Goal: Task Accomplishment & Management: Manage account settings

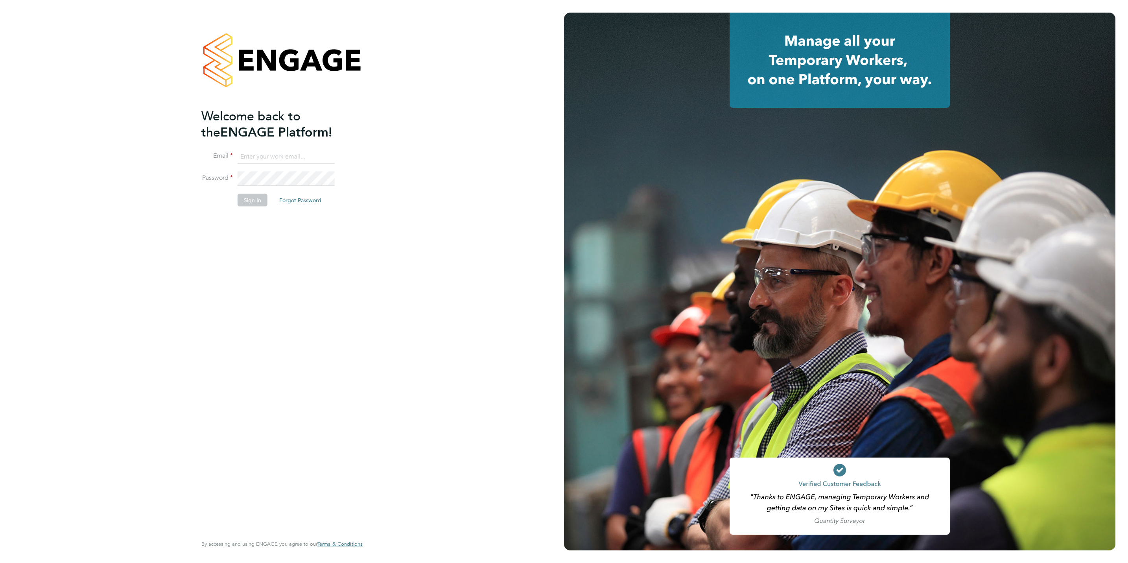
type input "lee@thinktrades.co.uk"
click at [251, 202] on button "Sign In" at bounding box center [253, 200] width 30 height 13
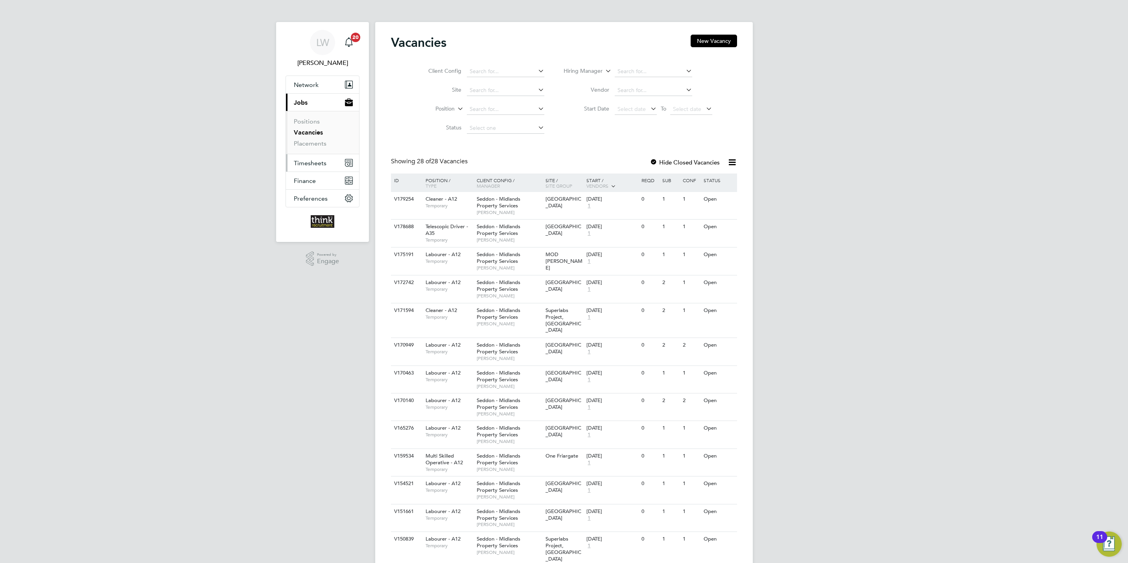
click at [313, 162] on span "Timesheets" at bounding box center [310, 162] width 33 height 7
click at [316, 142] on link "Timesheets" at bounding box center [310, 138] width 33 height 7
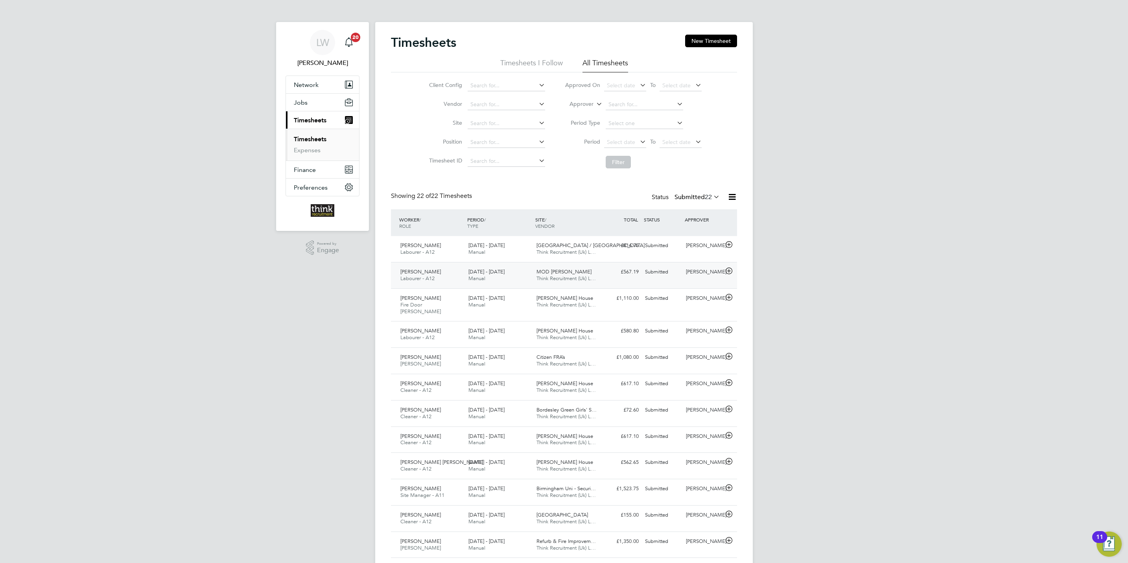
click at [729, 273] on icon at bounding box center [729, 271] width 10 height 6
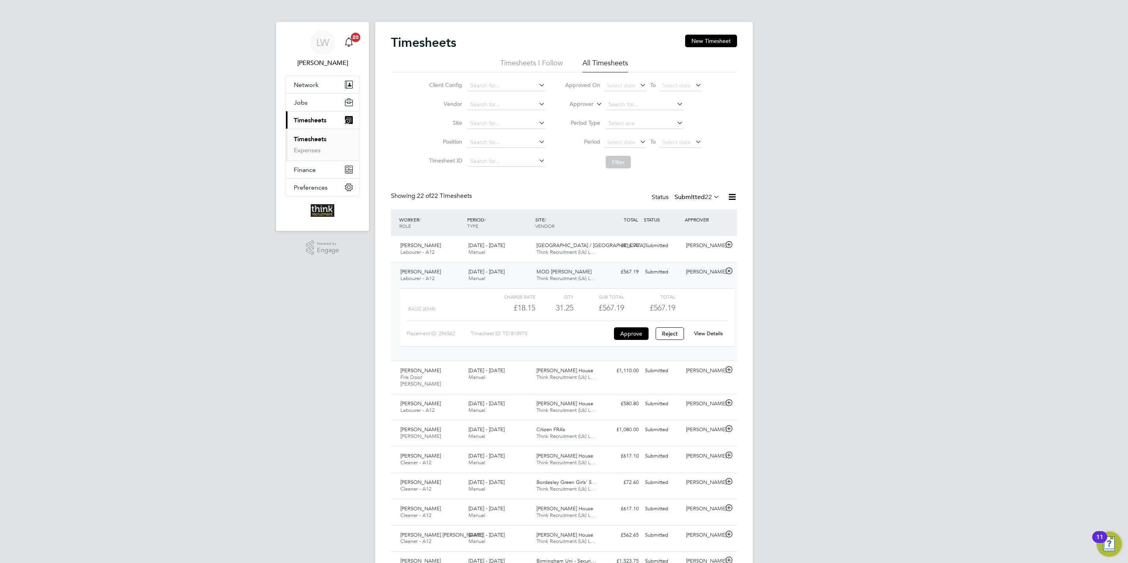
click at [706, 337] on link "View Details" at bounding box center [708, 333] width 29 height 7
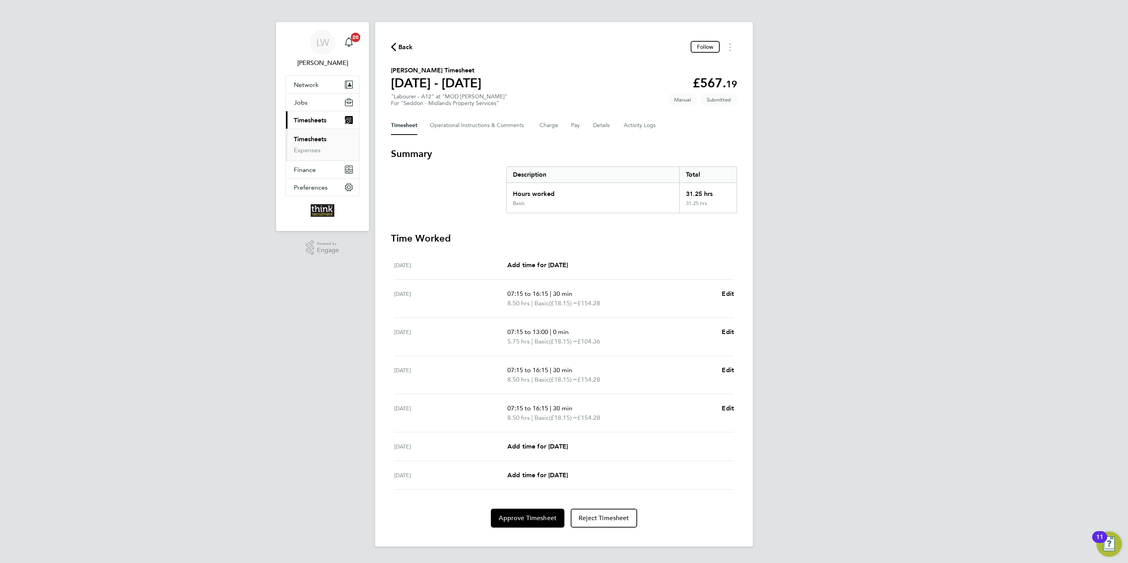
click at [397, 47] on span "Back" at bounding box center [402, 46] width 22 height 7
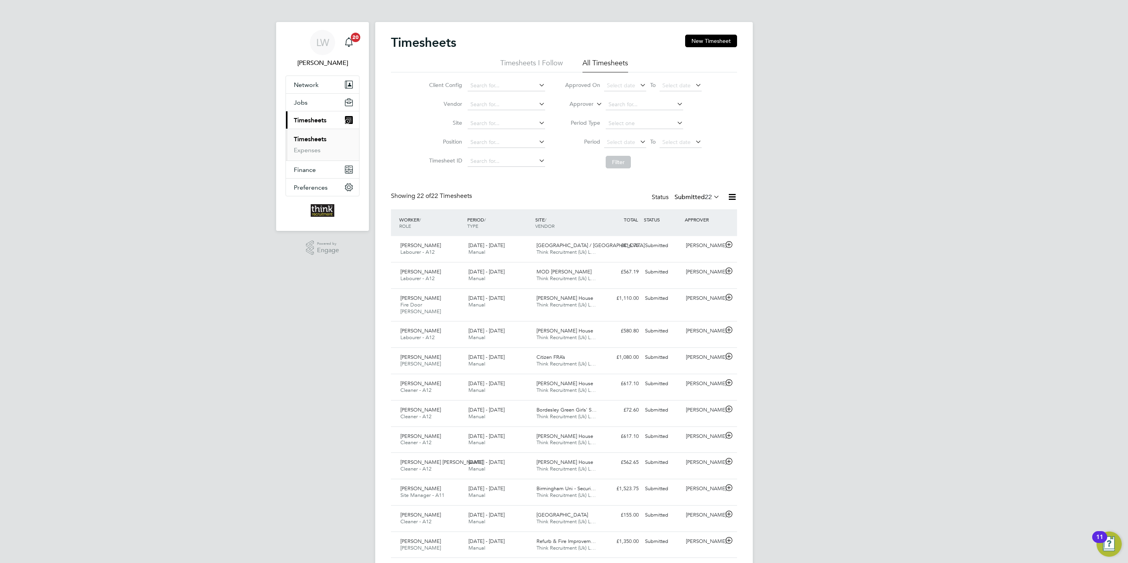
click at [308, 122] on span "Timesheets" at bounding box center [310, 119] width 33 height 7
click at [702, 39] on button "New Timesheet" at bounding box center [711, 41] width 52 height 13
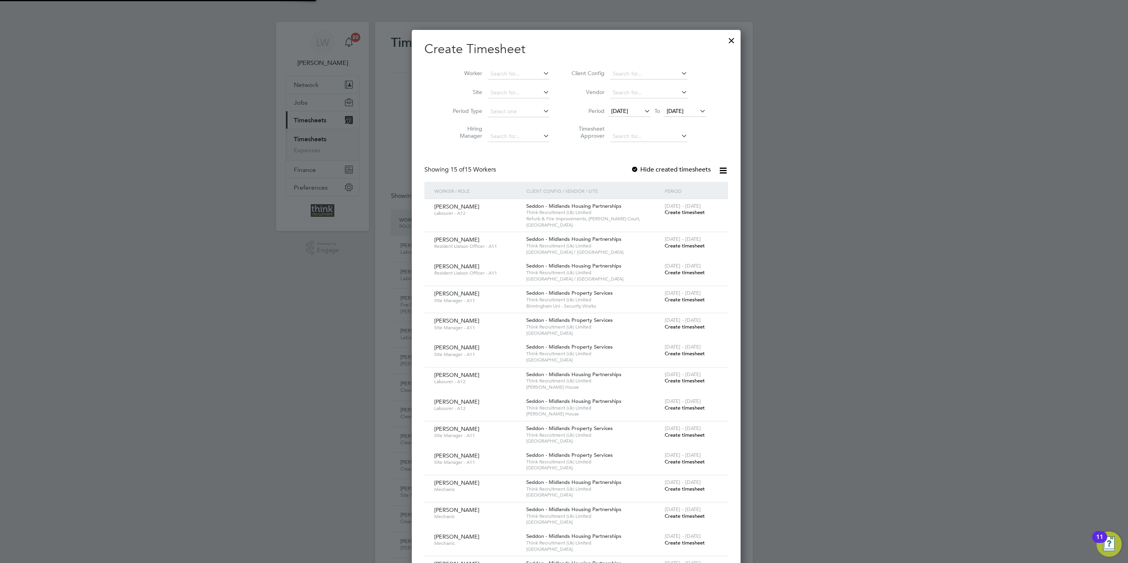
scroll to position [784, 305]
click at [497, 74] on input at bounding box center [519, 73] width 62 height 11
type input "alek"
click at [518, 79] on ul "Alek sandr Litkovski Lentio Koutsa" at bounding box center [507, 90] width 64 height 22
click at [698, 111] on icon at bounding box center [698, 110] width 0 height 11
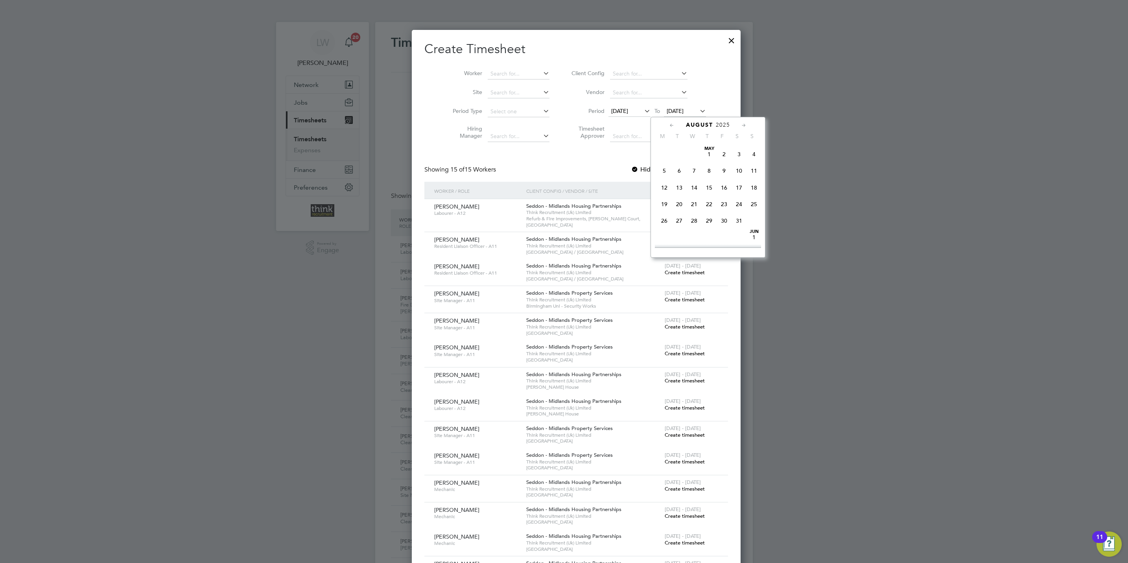
scroll to position [302, 0]
click at [755, 188] on span "31" at bounding box center [754, 184] width 15 height 15
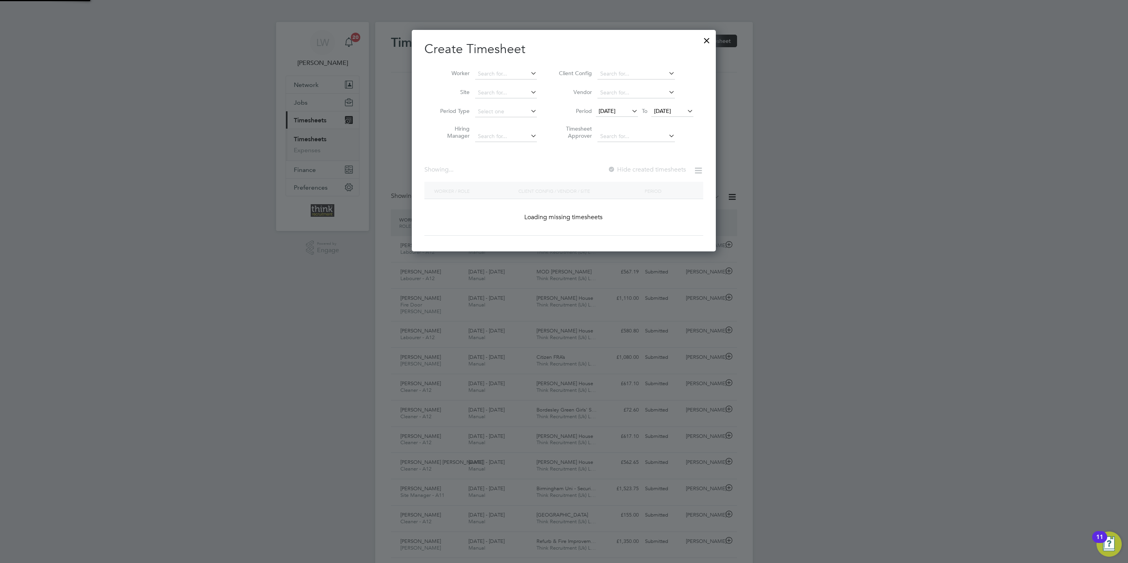
scroll to position [784, 305]
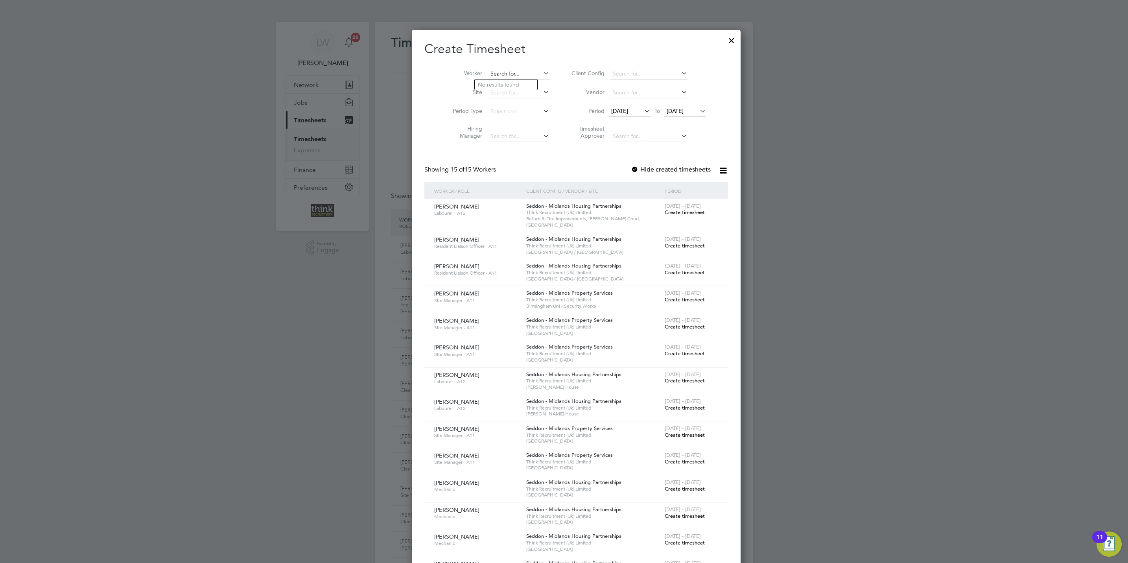
click at [506, 77] on input at bounding box center [519, 73] width 62 height 11
click at [497, 83] on li "Alek sandr Litkovski" at bounding box center [506, 84] width 63 height 11
type input "[PERSON_NAME]"
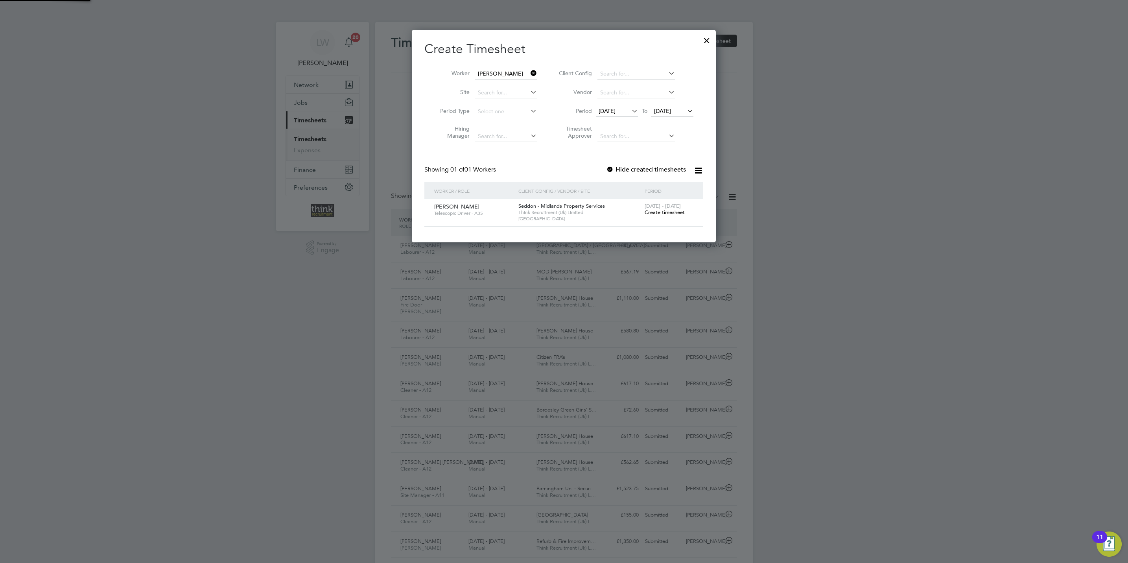
scroll to position [214, 305]
click at [655, 215] on span "Create timesheet" at bounding box center [665, 212] width 40 height 7
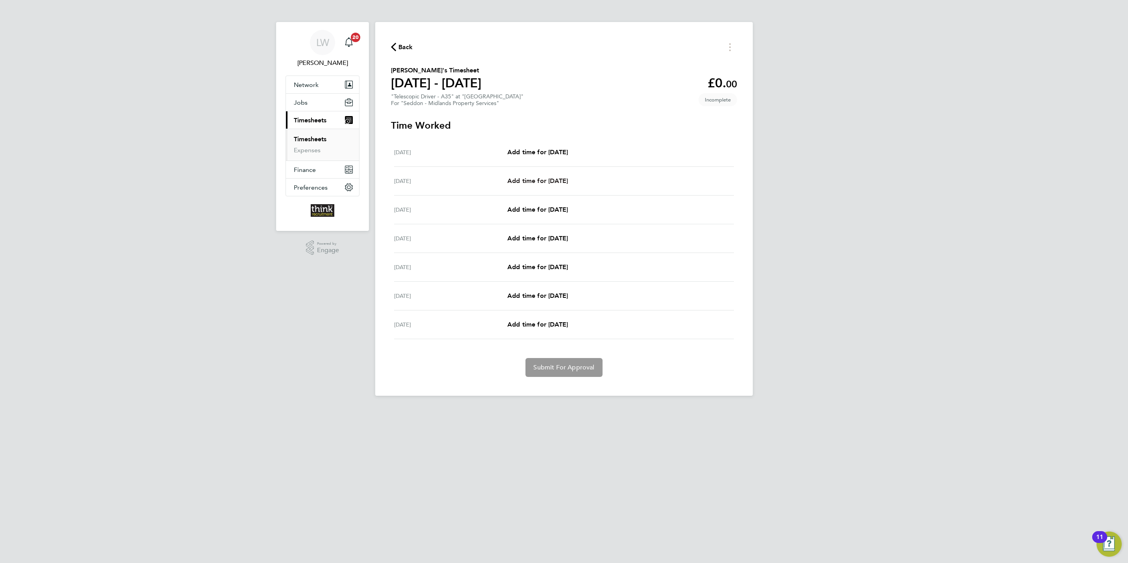
click at [545, 179] on span "Add time for Tue 26 Aug" at bounding box center [538, 180] width 61 height 7
select select "30"
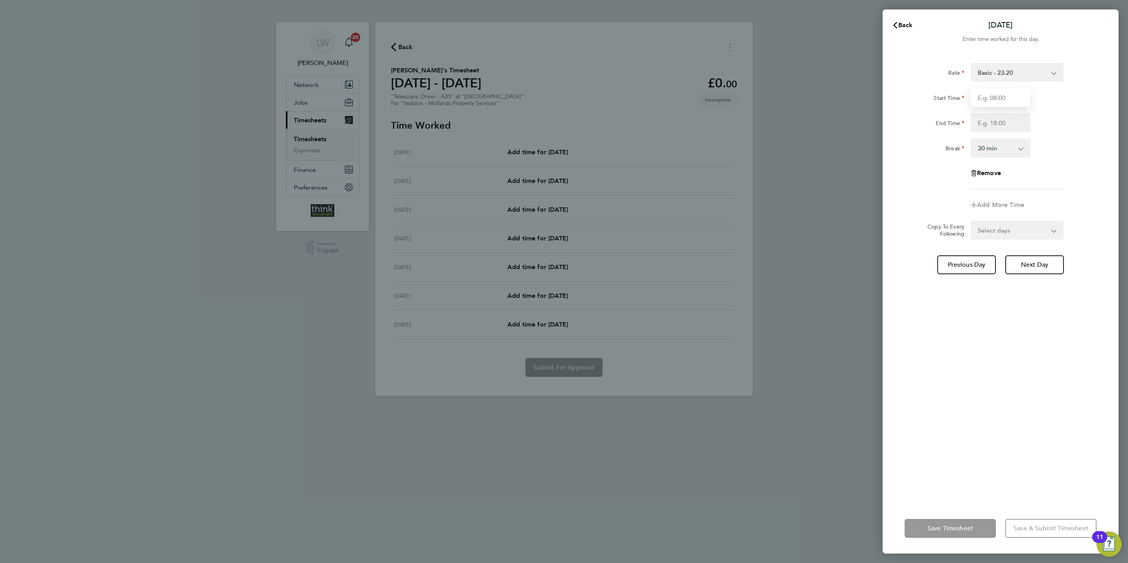
click at [983, 93] on input "Start Time" at bounding box center [1001, 97] width 60 height 19
type input "06:30"
click at [1012, 120] on input "End Time" at bounding box center [1001, 122] width 60 height 19
type input "15:30"
click at [1030, 224] on form "Rate Basic - 23.20 Start Time 06:30 End Time 15:30 Break 0 min 15 min 30 min 45…" at bounding box center [1001, 151] width 192 height 177
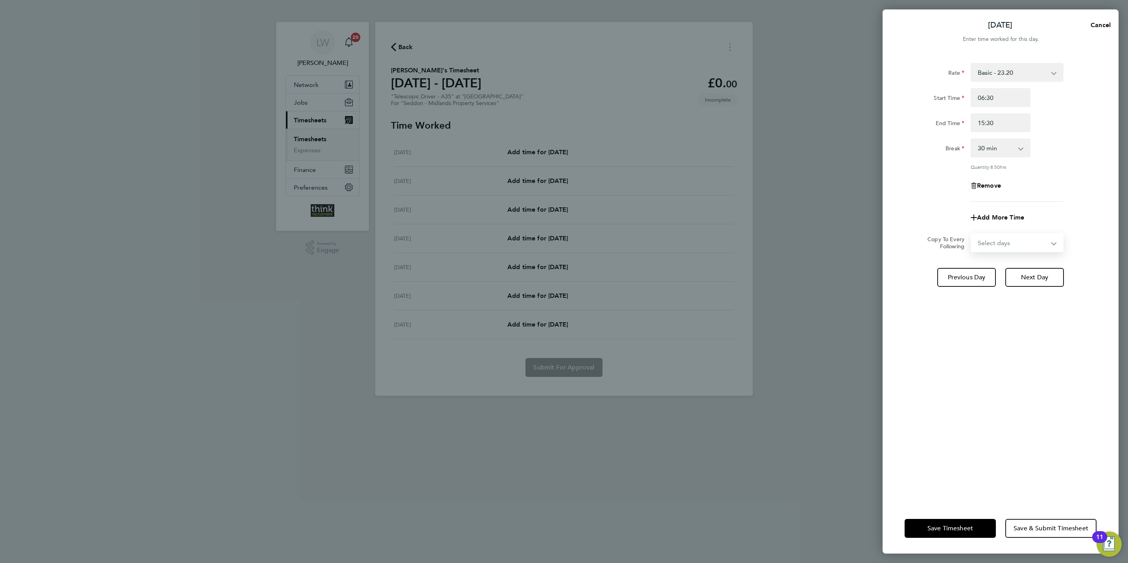
select select "WEEKDAY"
click at [972, 234] on select "Select days Day Weekday (Mon-Fri) Weekend (Sat-Sun) Wednesday Thursday Friday S…" at bounding box center [1013, 242] width 83 height 17
select select "2025-08-31"
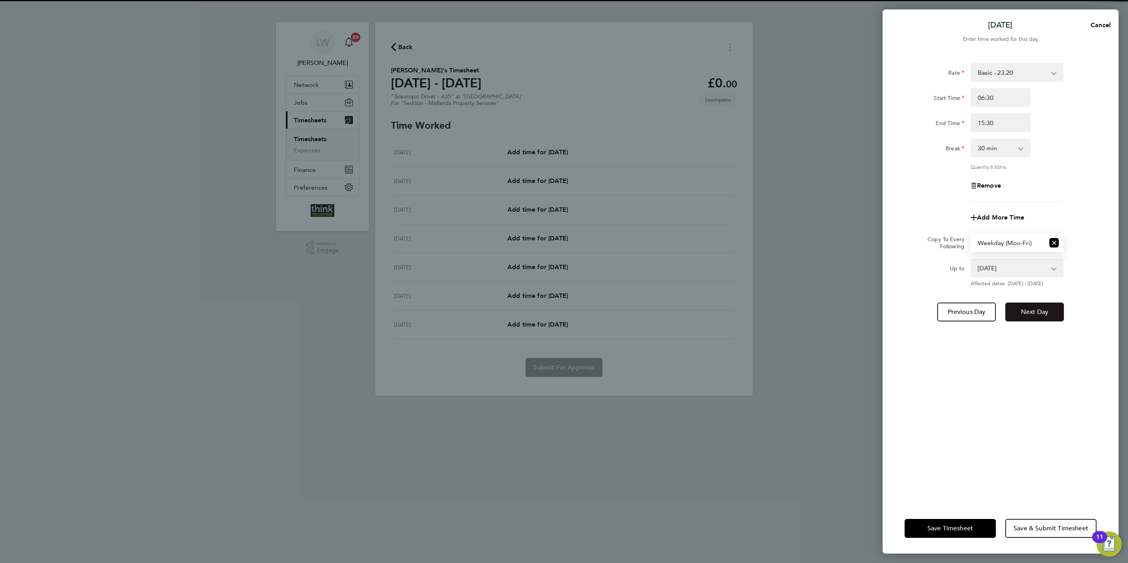
click at [1030, 313] on span "Next Day" at bounding box center [1034, 312] width 27 height 8
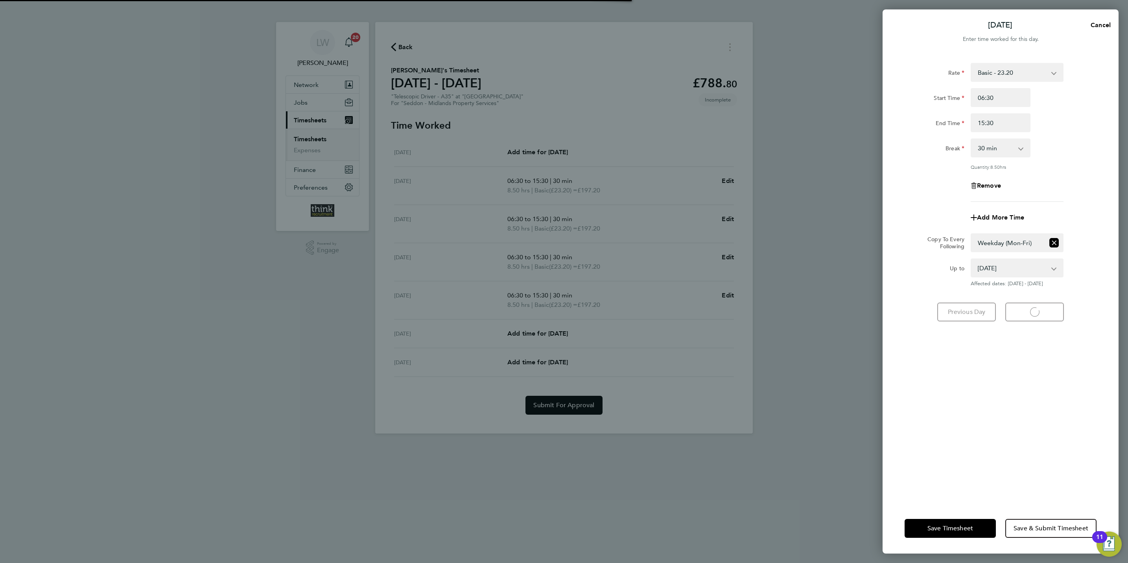
select select "30"
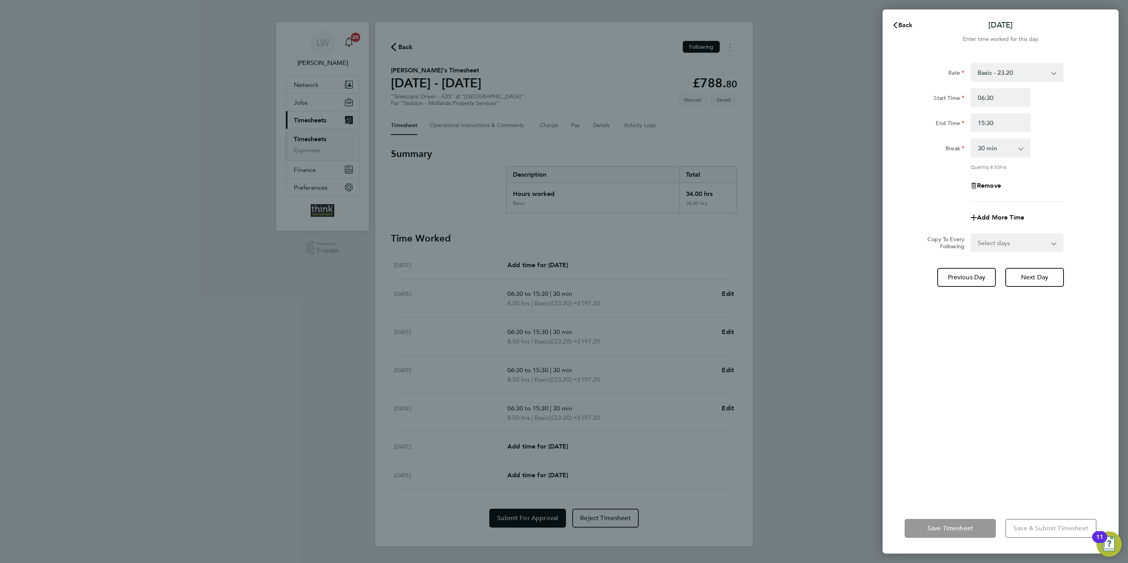
drag, startPoint x: 910, startPoint y: 24, endPoint x: 907, endPoint y: 26, distance: 4.5
click at [908, 26] on span "Back" at bounding box center [906, 24] width 15 height 7
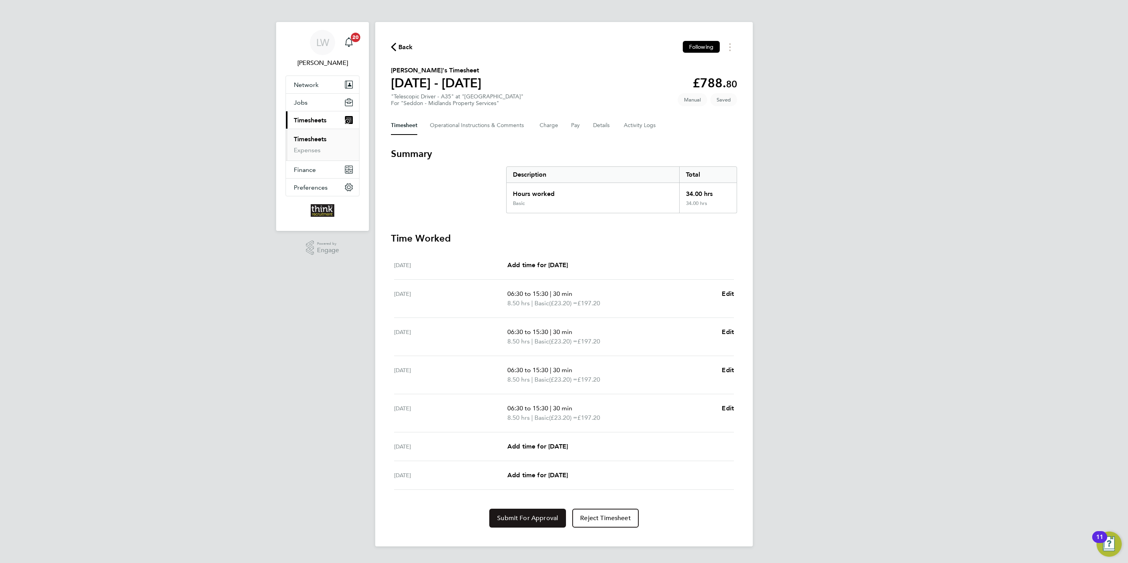
click at [534, 520] on span "Submit For Approval" at bounding box center [527, 518] width 61 height 8
click at [408, 48] on span "Back" at bounding box center [406, 46] width 15 height 9
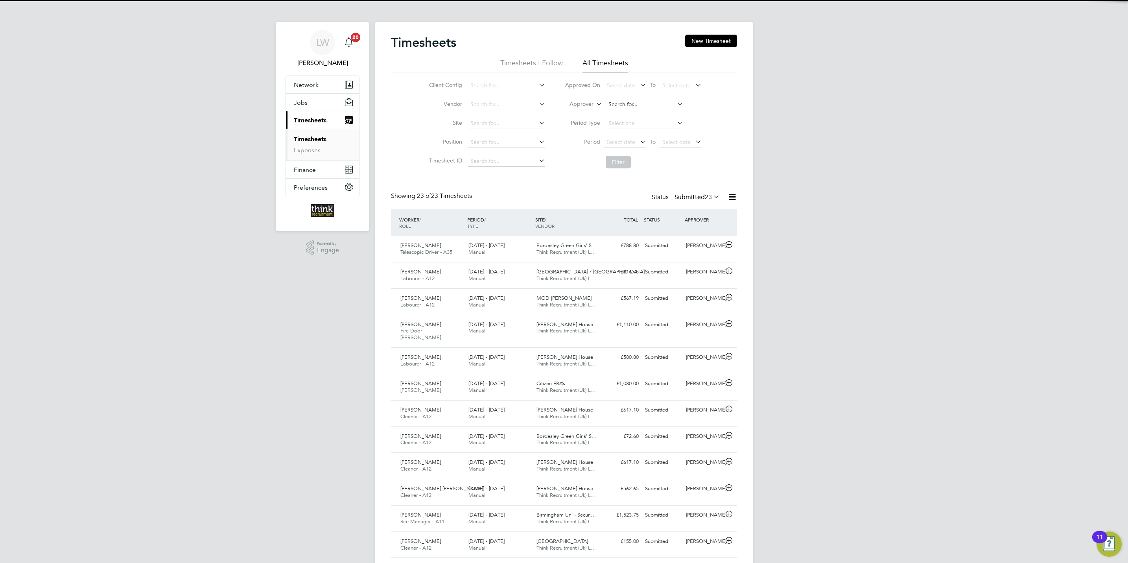
scroll to position [20, 68]
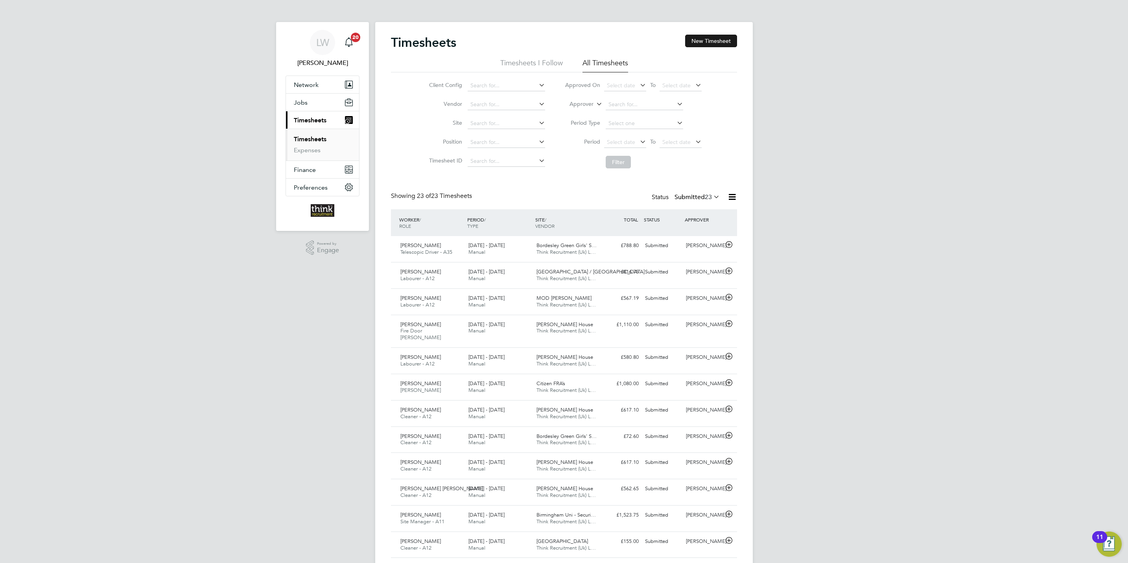
drag, startPoint x: 700, startPoint y: 46, endPoint x: 676, endPoint y: 59, distance: 26.8
click at [700, 47] on button "New Timesheet" at bounding box center [711, 41] width 52 height 13
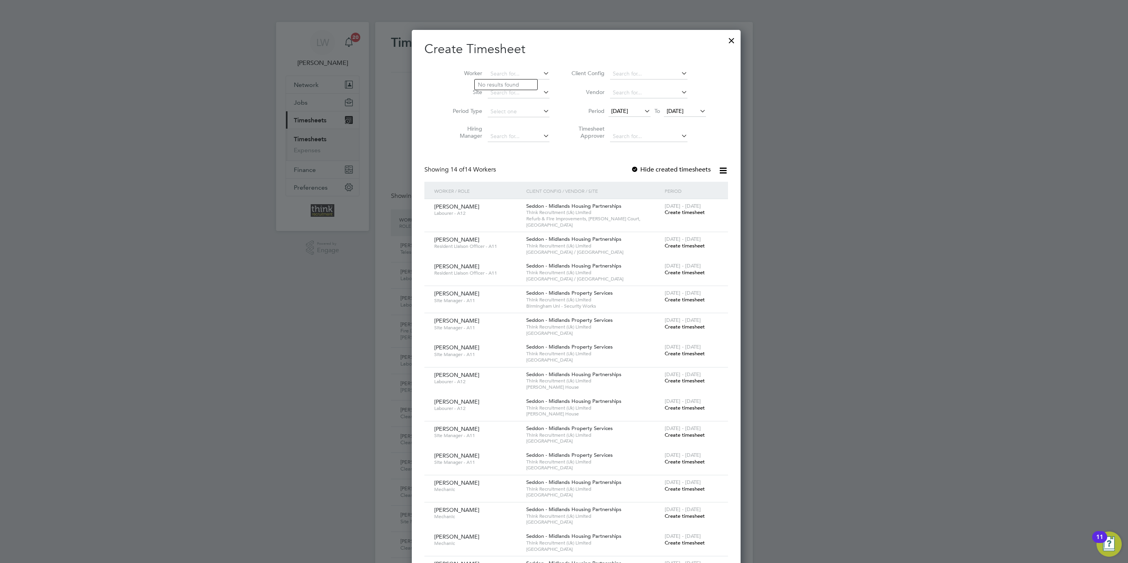
drag, startPoint x: 510, startPoint y: 76, endPoint x: 511, endPoint y: 66, distance: 9.1
click at [510, 74] on input at bounding box center [519, 73] width 62 height 11
drag, startPoint x: 495, startPoint y: 84, endPoint x: 490, endPoint y: 83, distance: 4.9
click at [493, 84] on b "Marum" at bounding box center [501, 84] width 46 height 7
type input "[PERSON_NAME]"
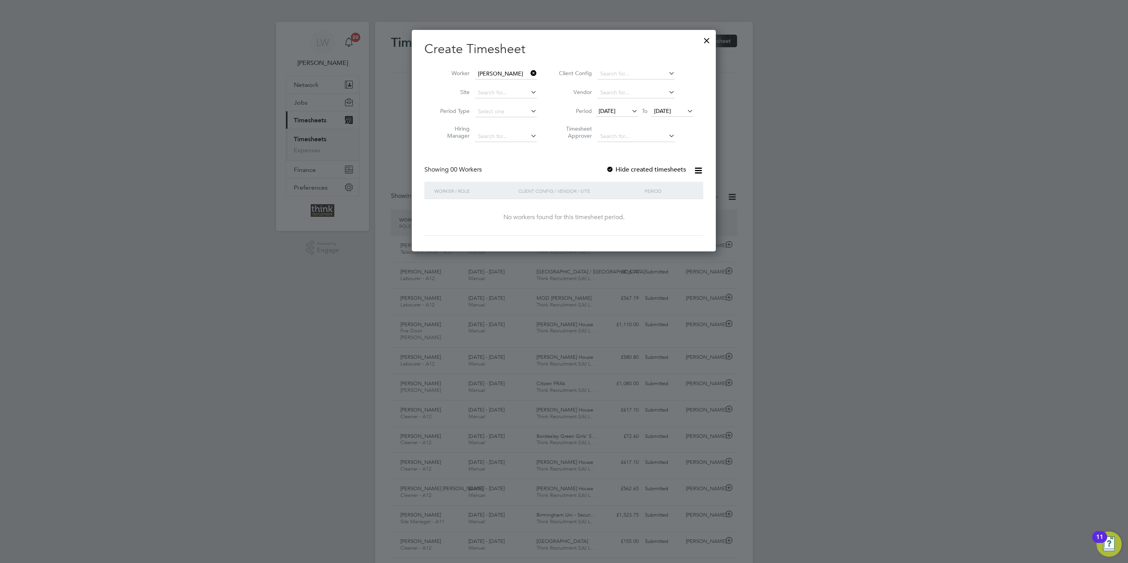
click at [661, 112] on span "25 Aug 2025" at bounding box center [662, 110] width 17 height 7
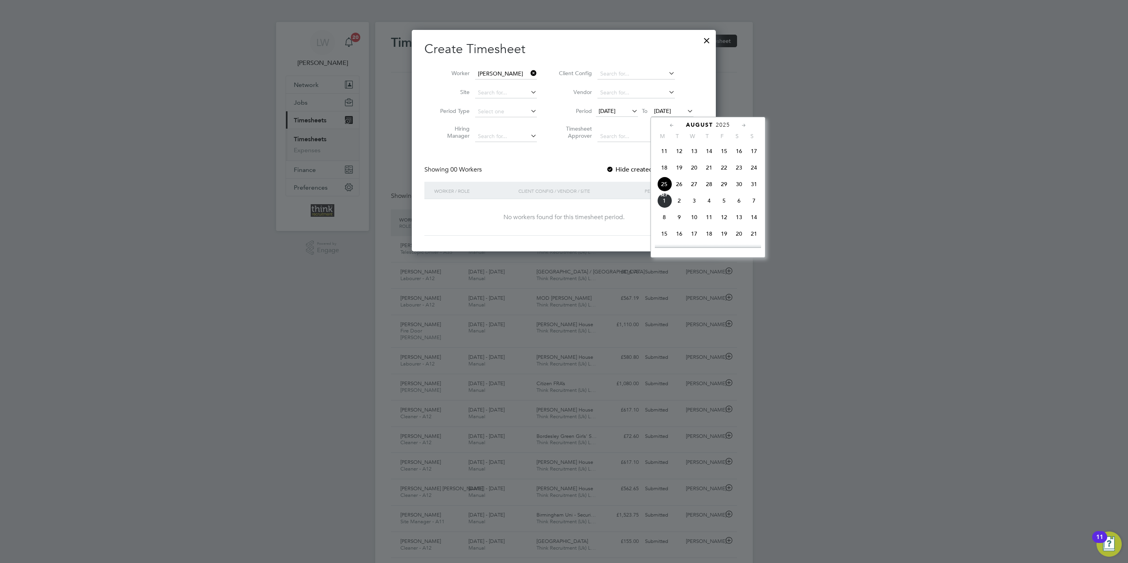
click at [757, 188] on span "31" at bounding box center [754, 184] width 15 height 15
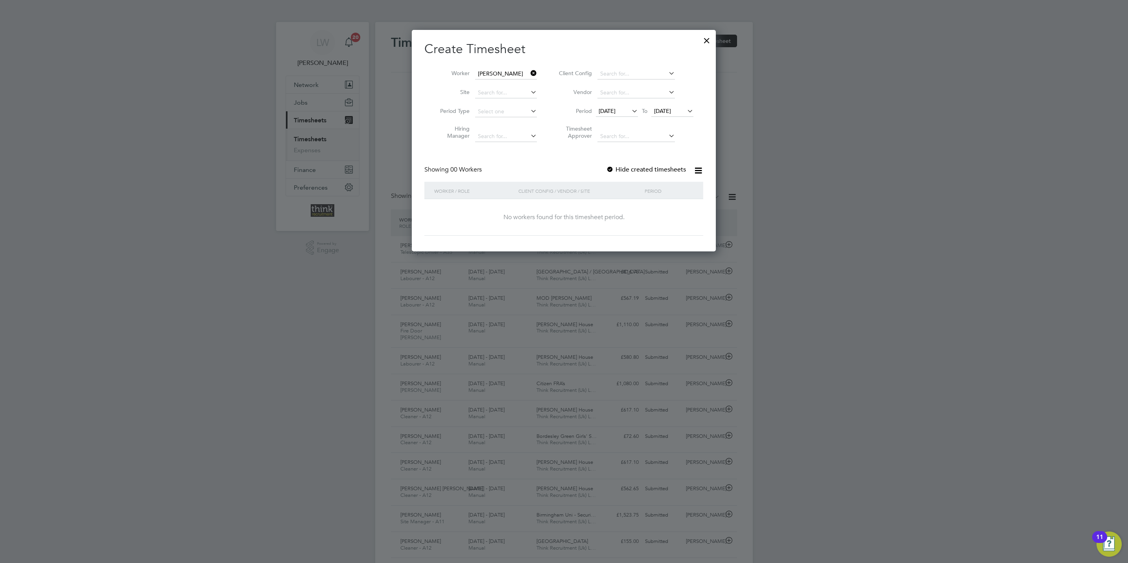
click at [644, 171] on label "Hide created timesheets" at bounding box center [646, 170] width 80 height 8
click at [638, 170] on label "Hide created timesheets" at bounding box center [646, 170] width 80 height 8
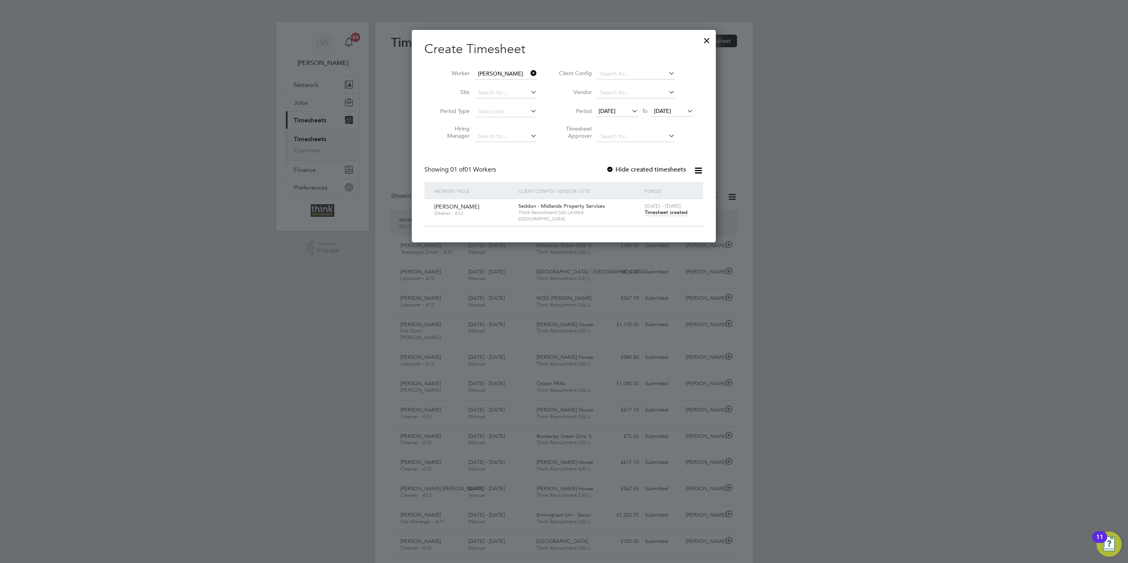
click at [656, 215] on span "Timesheet created" at bounding box center [666, 212] width 43 height 7
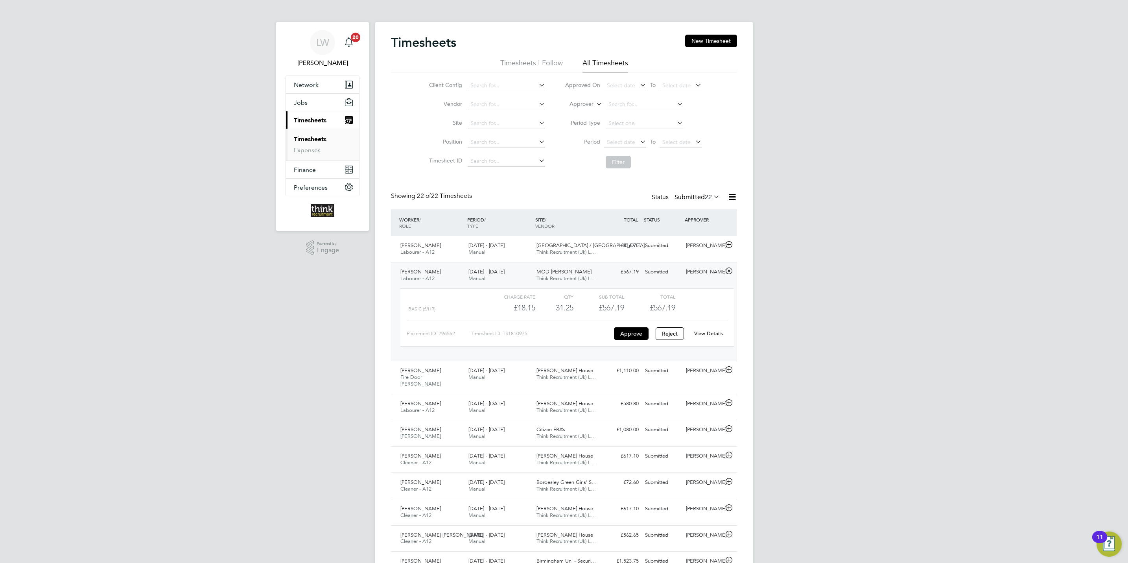
click at [303, 138] on link "Timesheets" at bounding box center [310, 138] width 33 height 7
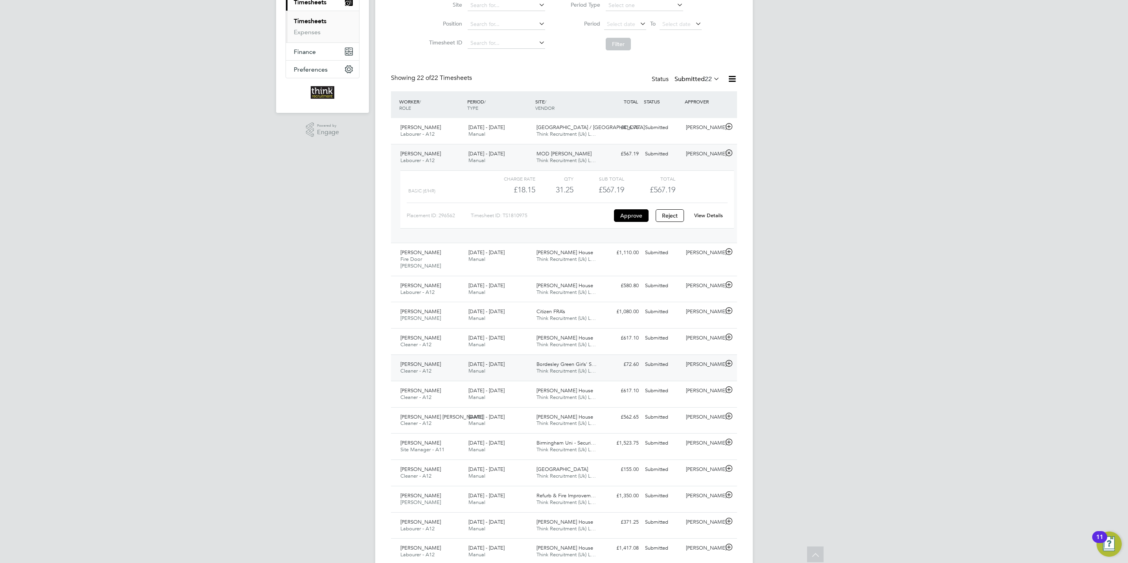
click at [729, 360] on icon at bounding box center [729, 363] width 10 height 6
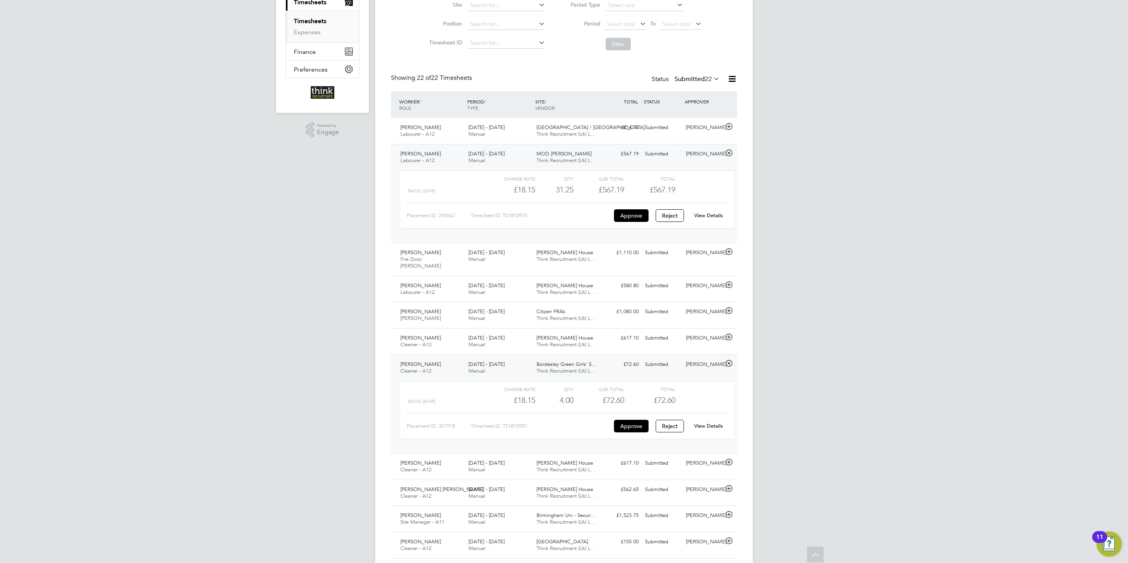
click at [712, 423] on link "View Details" at bounding box center [708, 426] width 29 height 7
click at [705, 215] on link "View Details" at bounding box center [708, 215] width 29 height 7
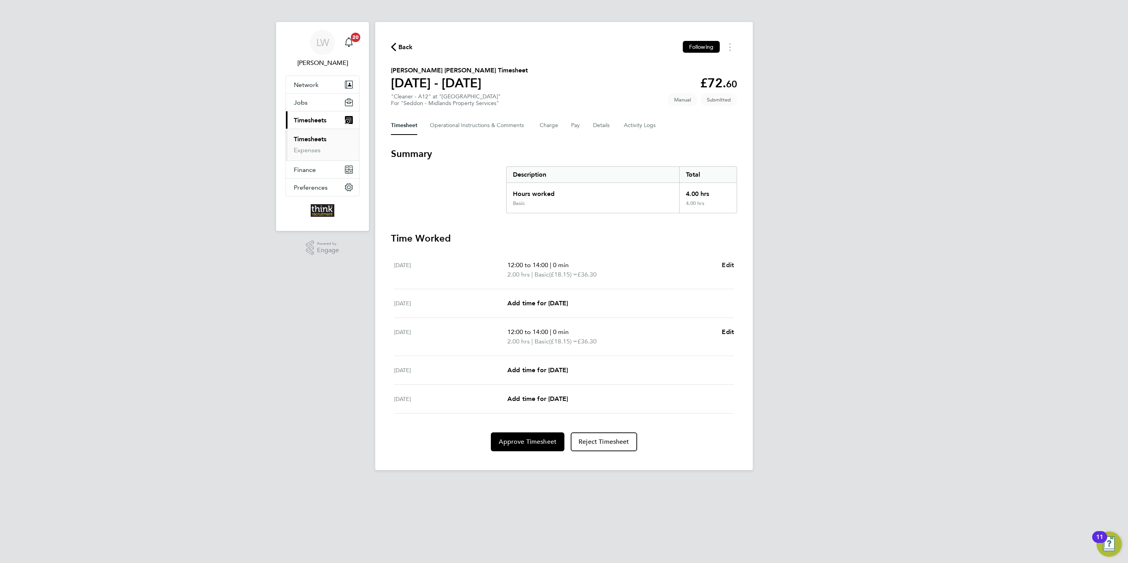
click at [729, 267] on span "Edit" at bounding box center [728, 264] width 12 height 7
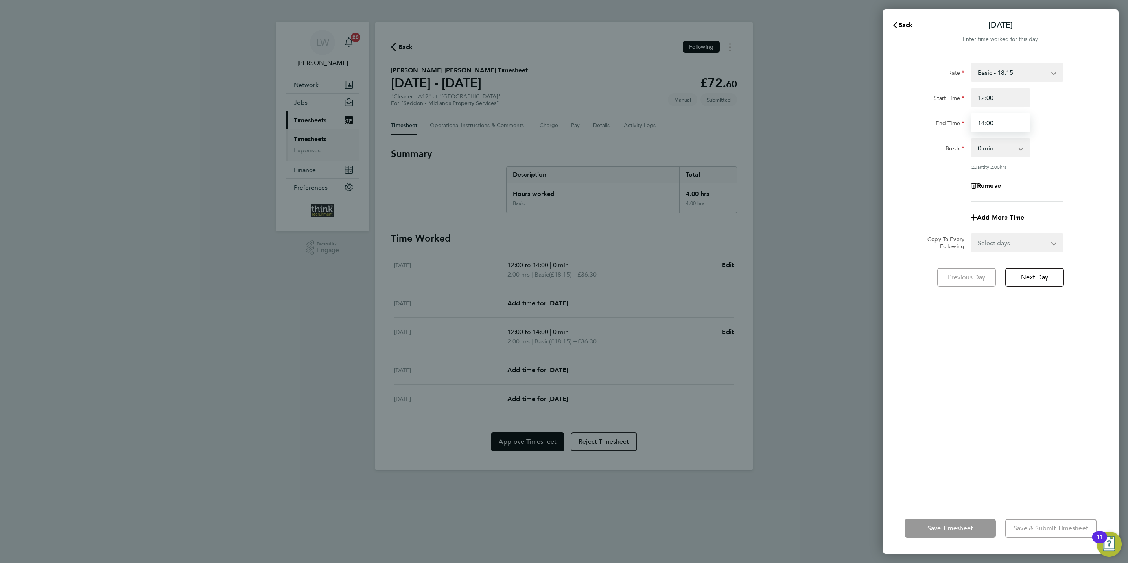
click at [994, 125] on input "14:00" at bounding box center [1001, 122] width 60 height 19
type input "15:00"
click at [1035, 274] on span "Next Day" at bounding box center [1034, 277] width 27 height 8
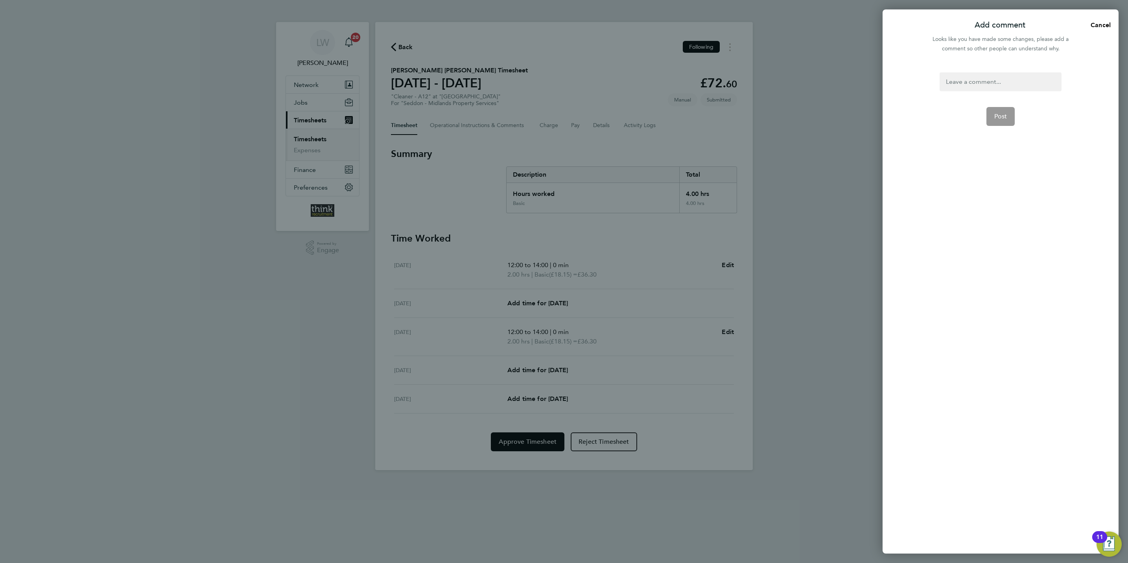
drag, startPoint x: 996, startPoint y: 76, endPoint x: 999, endPoint y: 82, distance: 6.7
click at [997, 76] on div at bounding box center [1001, 81] width 122 height 19
click at [1001, 118] on span "Post" at bounding box center [1001, 117] width 13 height 8
select select "30"
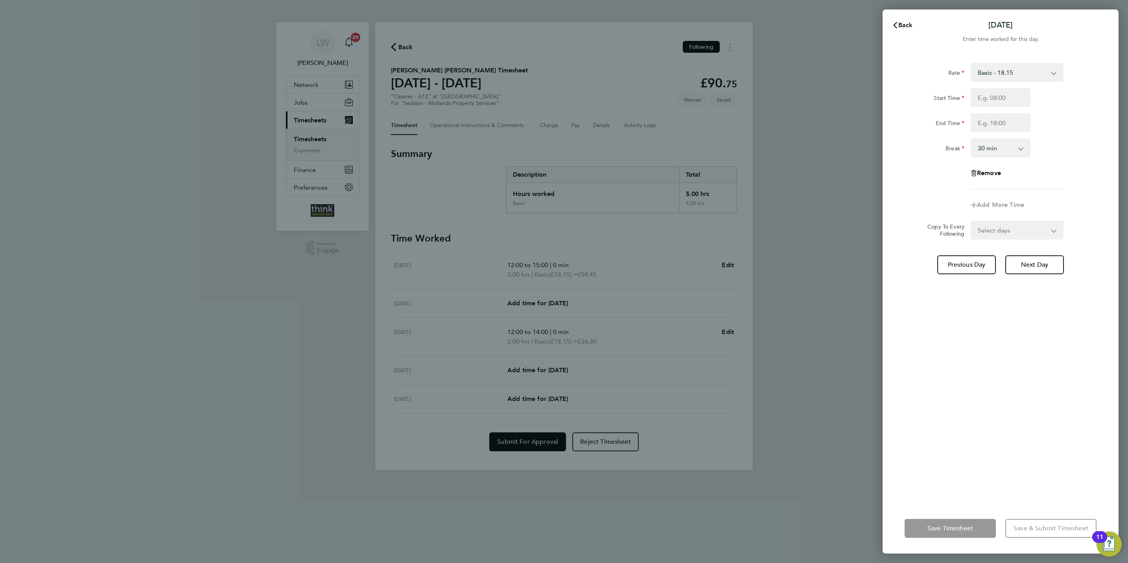
click at [907, 28] on span "Back" at bounding box center [906, 24] width 15 height 7
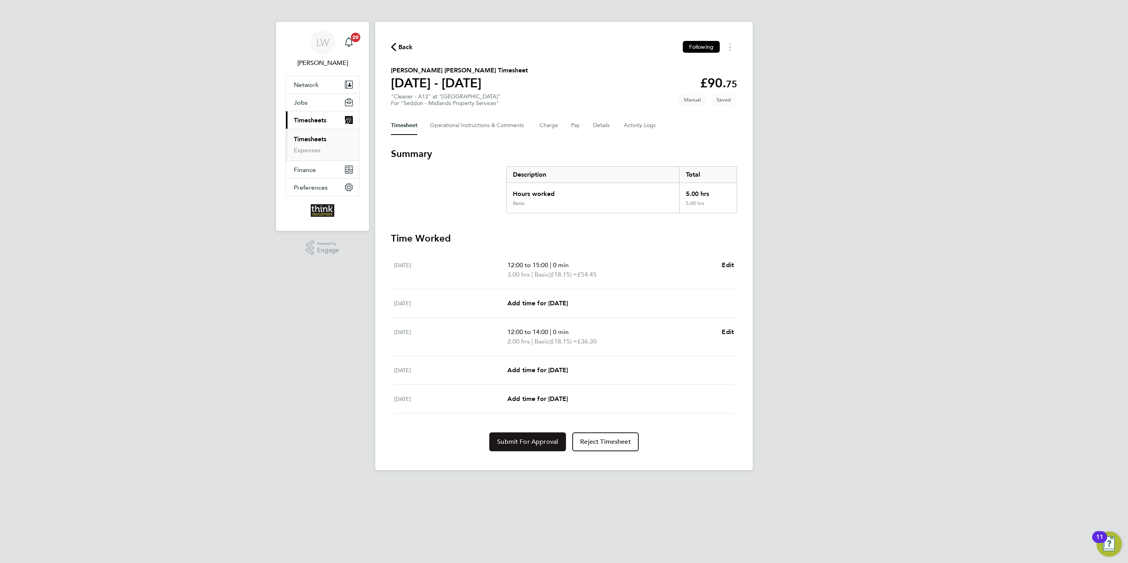
drag, startPoint x: 509, startPoint y: 441, endPoint x: 519, endPoint y: 432, distance: 13.1
click at [511, 438] on span "Submit For Approval" at bounding box center [527, 442] width 61 height 8
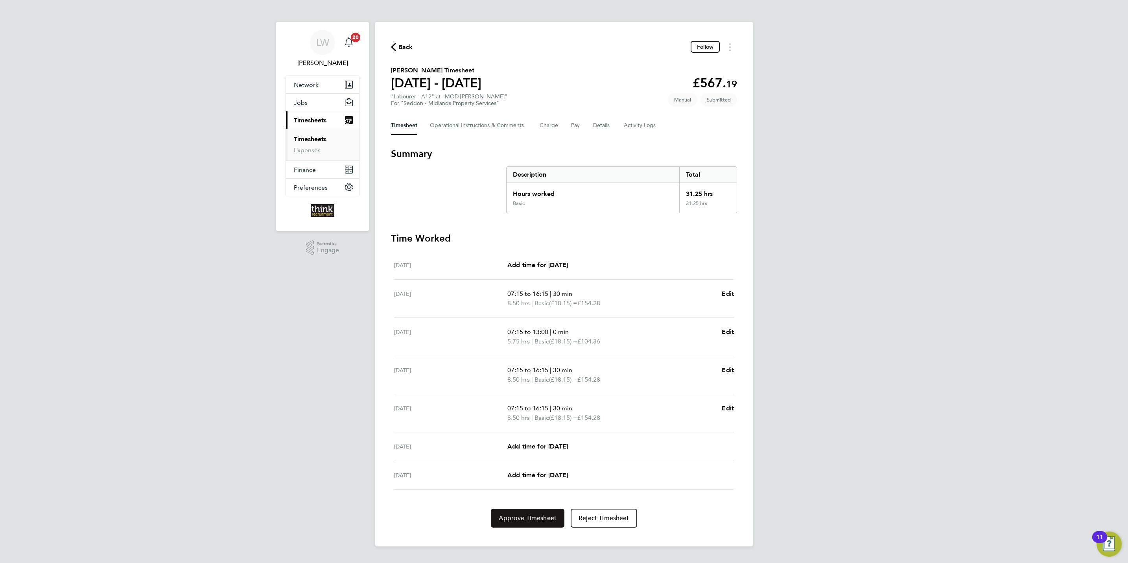
click at [544, 514] on button "Approve Timesheet" at bounding box center [528, 518] width 74 height 19
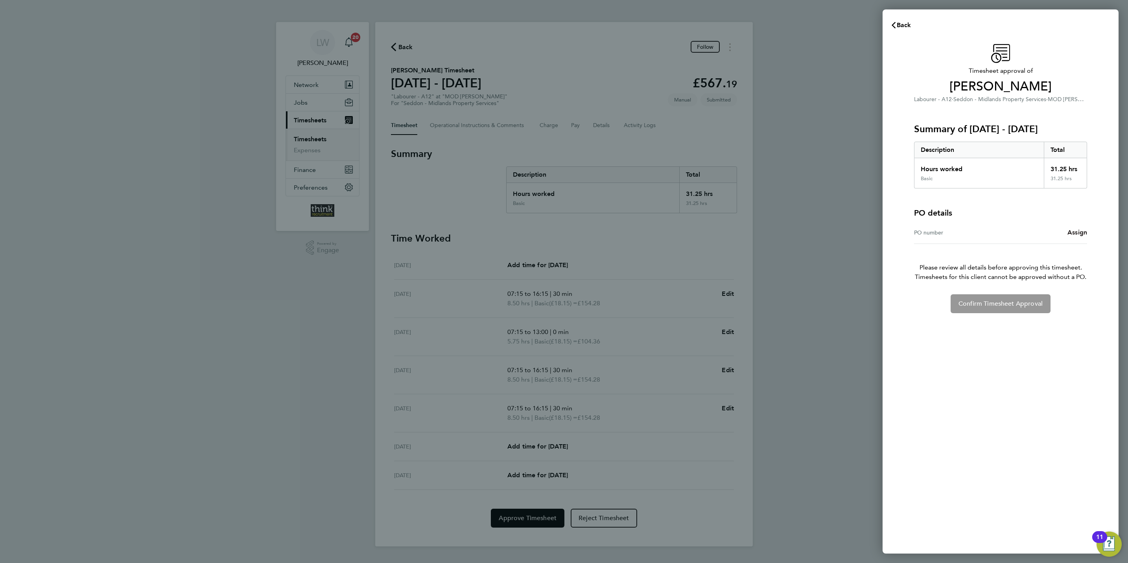
click at [1076, 235] on span "Assign" at bounding box center [1078, 232] width 20 height 7
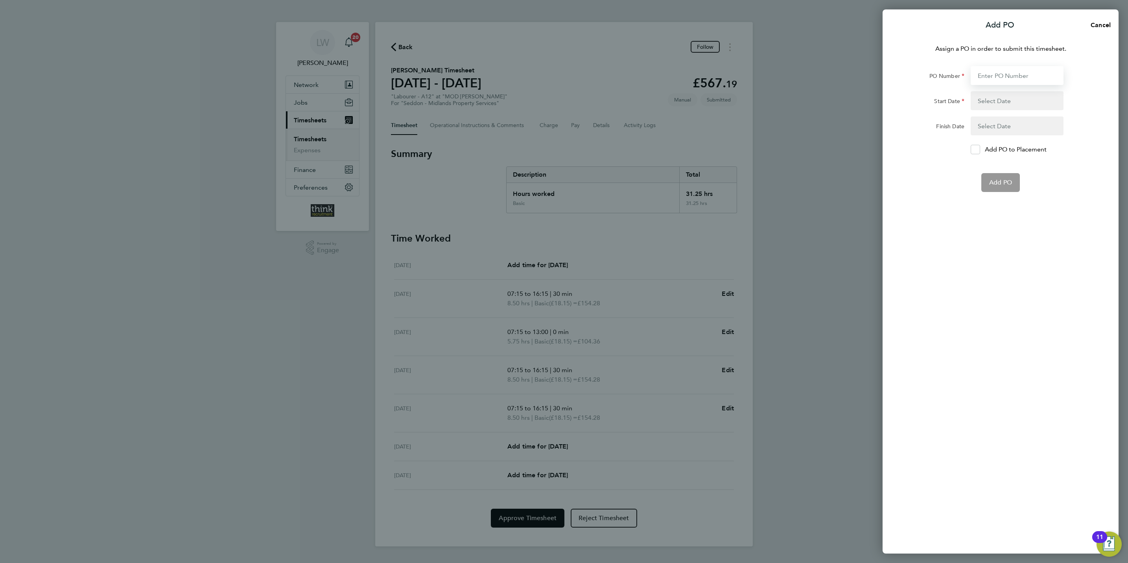
click at [1009, 74] on input "PO Number" at bounding box center [1017, 75] width 93 height 19
click at [836, 283] on div "Add PO Cancel Assign a PO in order to submit this timesheet. PO Number Start Da…" at bounding box center [564, 281] width 1128 height 563
drag, startPoint x: 1102, startPoint y: 25, endPoint x: 1098, endPoint y: 26, distance: 4.2
click at [1098, 26] on span "Cancel" at bounding box center [1100, 24] width 22 height 7
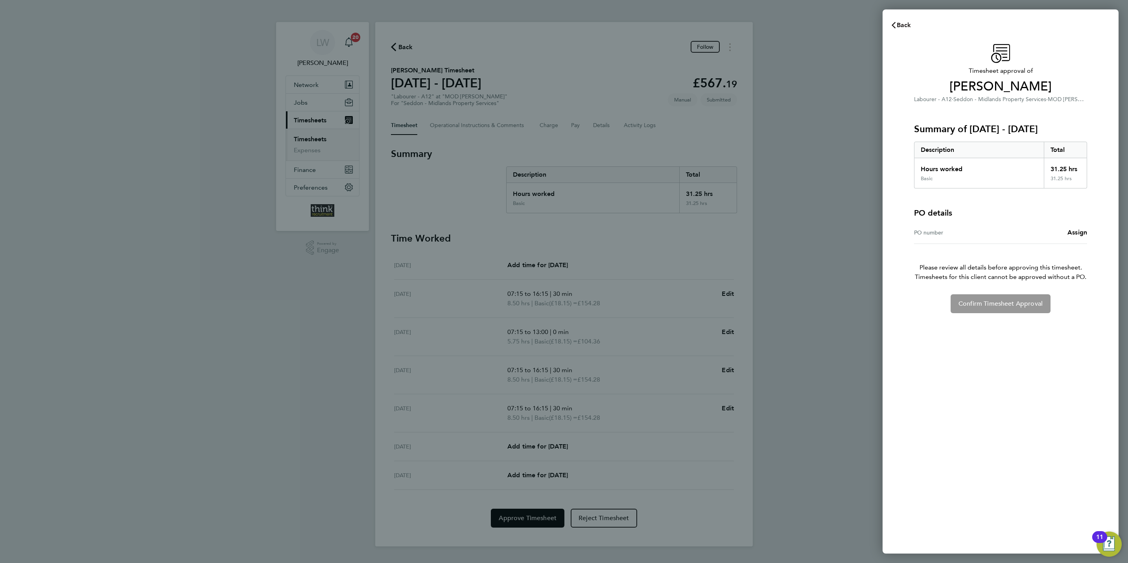
click at [908, 21] on span "Back" at bounding box center [904, 24] width 15 height 7
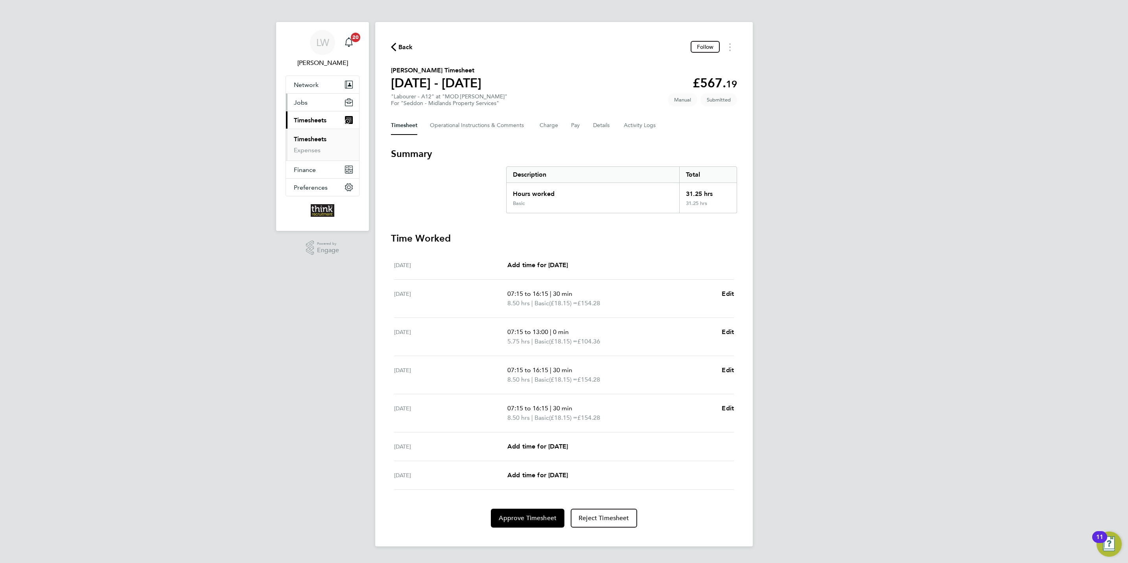
click at [299, 103] on span "Jobs" at bounding box center [301, 102] width 14 height 7
click at [306, 133] on link "Vacancies" at bounding box center [308, 132] width 28 height 7
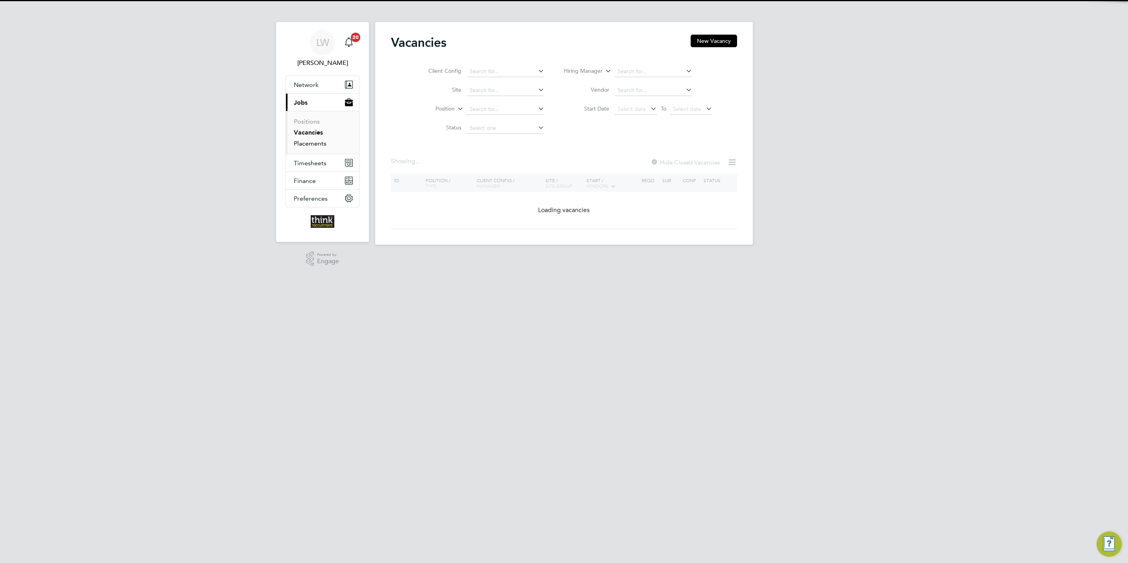
click at [307, 143] on link "Placements" at bounding box center [310, 143] width 33 height 7
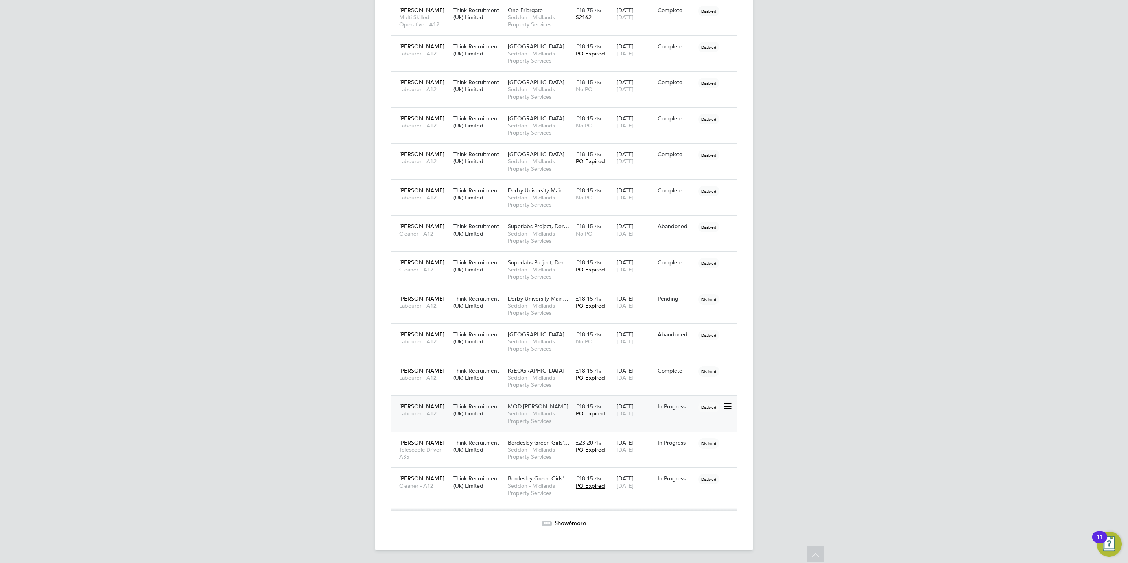
click at [539, 403] on span "MOD [PERSON_NAME]" at bounding box center [538, 406] width 61 height 7
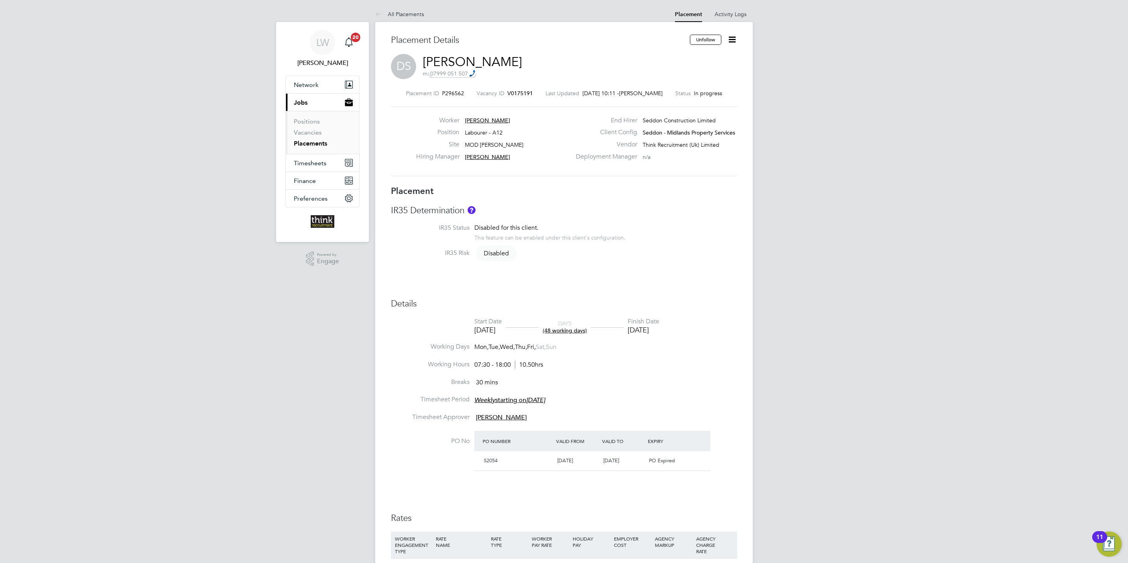
click at [737, 42] on icon at bounding box center [732, 40] width 10 height 10
click at [711, 58] on li "Edit Placement e" at bounding box center [707, 58] width 58 height 11
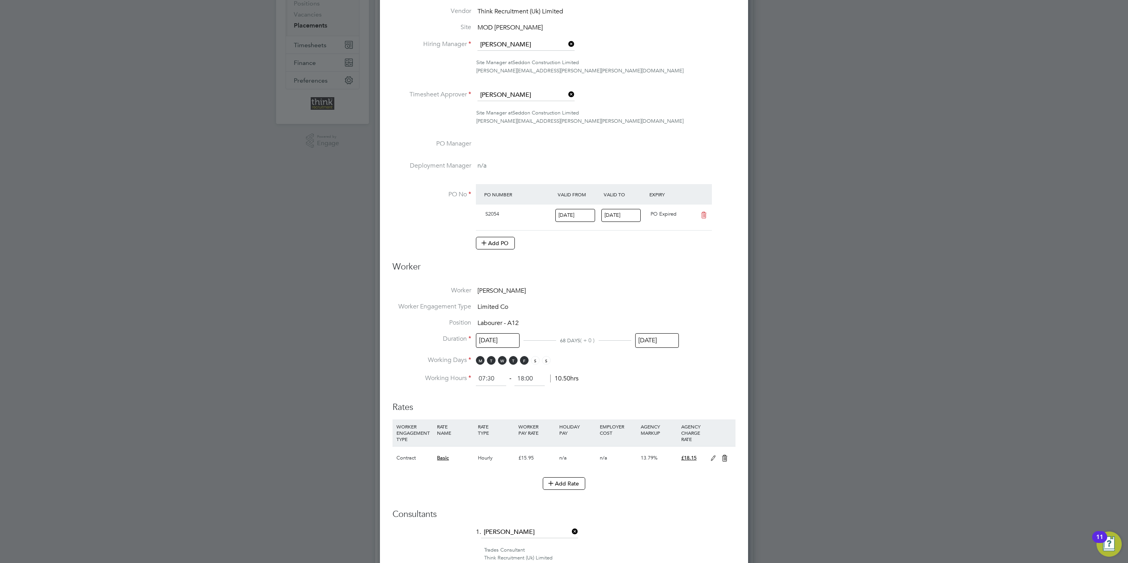
click at [635, 216] on input "[DATE]" at bounding box center [622, 215] width 40 height 13
click at [693, 75] on icon at bounding box center [694, 76] width 7 height 9
click at [704, 156] on span "28" at bounding box center [704, 149] width 15 height 15
type input "[DATE]"
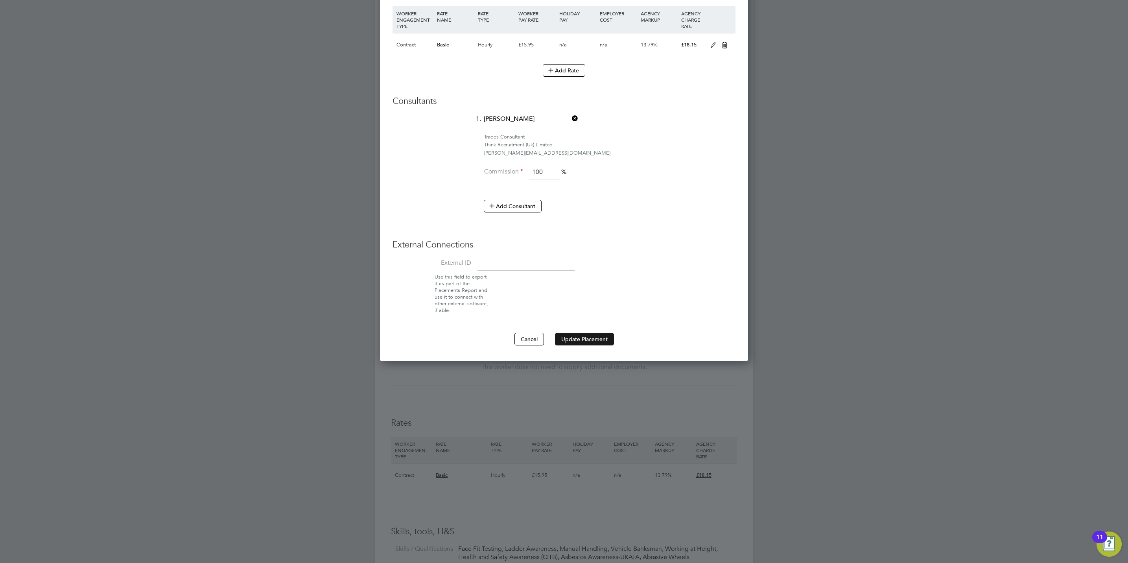
click at [591, 334] on button "Update Placement" at bounding box center [584, 339] width 59 height 13
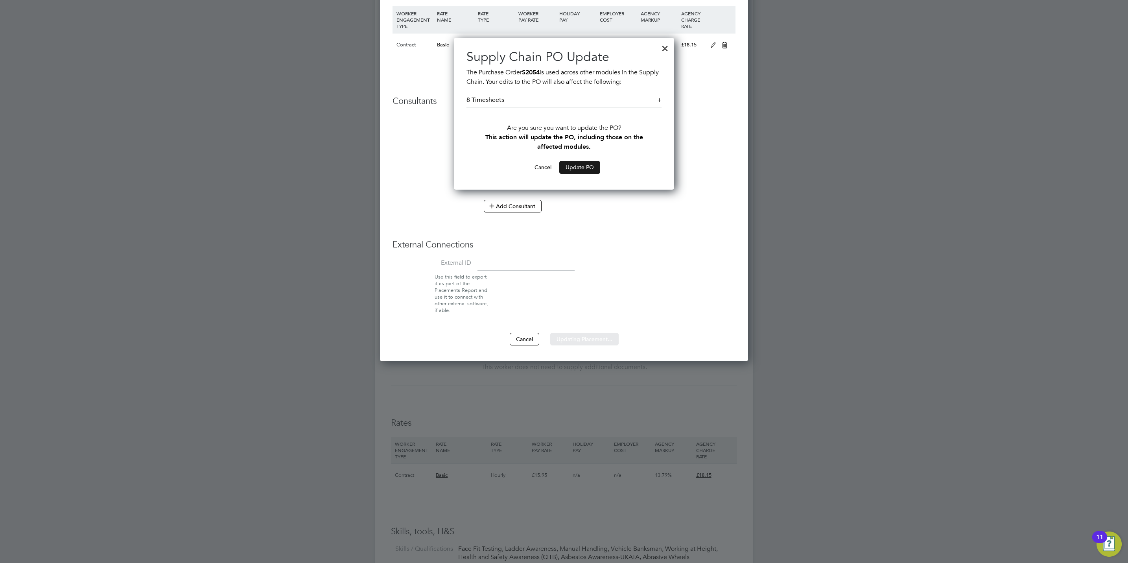
click at [573, 166] on button "Update PO" at bounding box center [579, 167] width 41 height 13
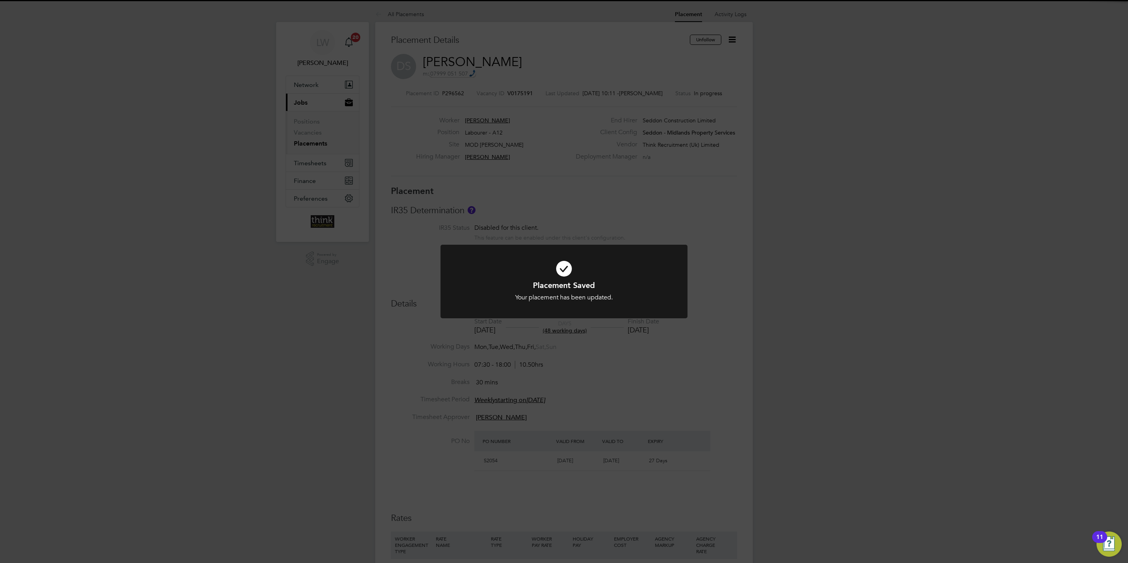
drag, startPoint x: 714, startPoint y: 209, endPoint x: 708, endPoint y: 210, distance: 6.0
click at [709, 212] on div "Placement Saved Your placement has been updated. Cancel Okay" at bounding box center [564, 281] width 1128 height 563
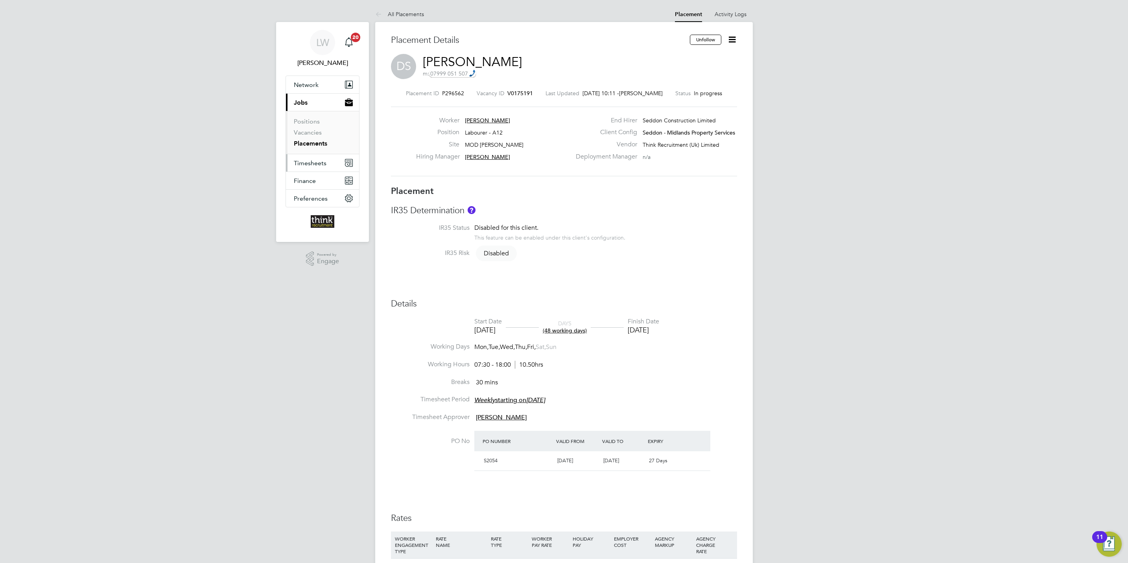
click at [313, 164] on span "Timesheets" at bounding box center [310, 162] width 33 height 7
click at [314, 141] on link "Timesheets" at bounding box center [310, 138] width 33 height 7
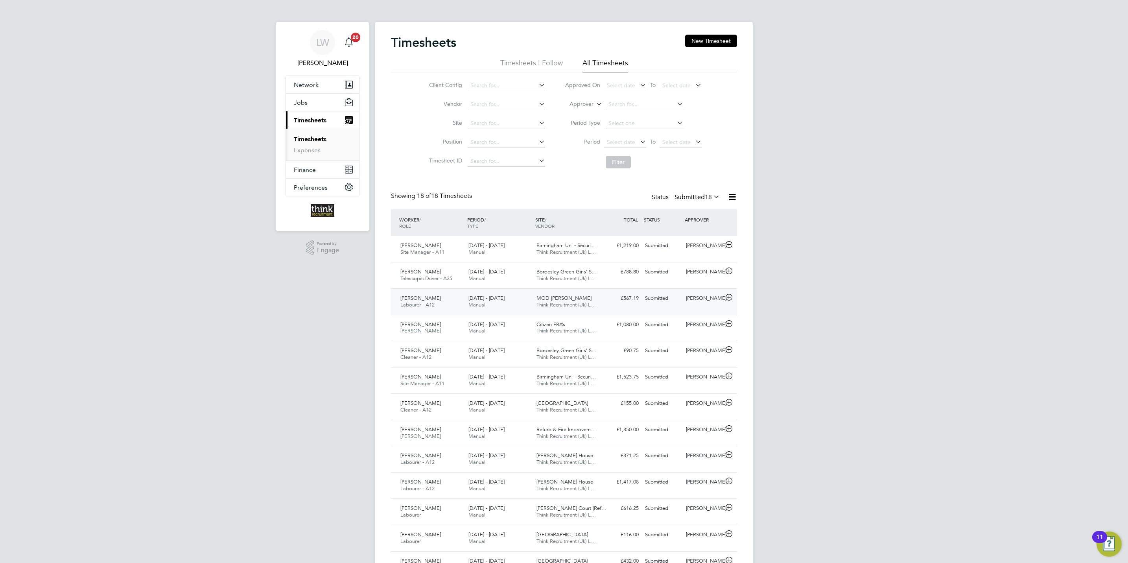
click at [728, 299] on icon at bounding box center [729, 297] width 10 height 6
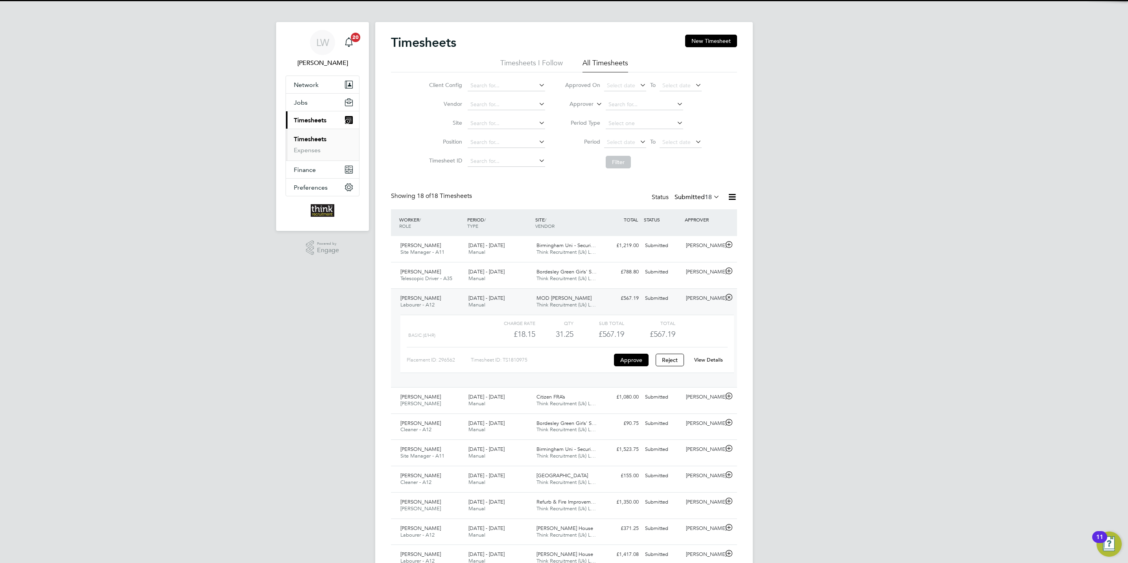
click at [705, 360] on link "View Details" at bounding box center [708, 359] width 29 height 7
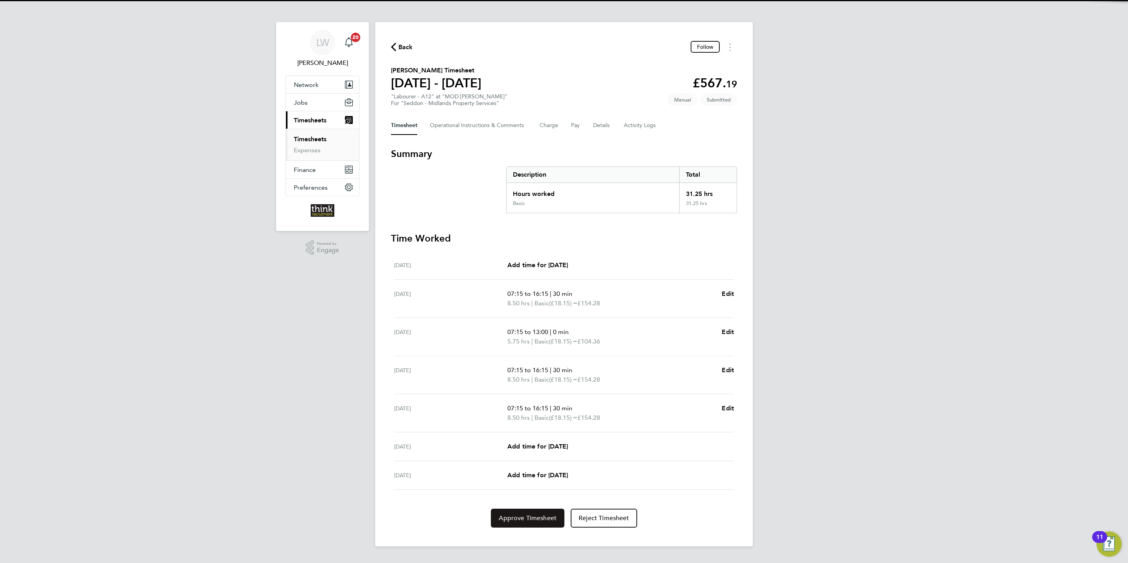
click at [516, 519] on span "Approve Timesheet" at bounding box center [528, 518] width 58 height 8
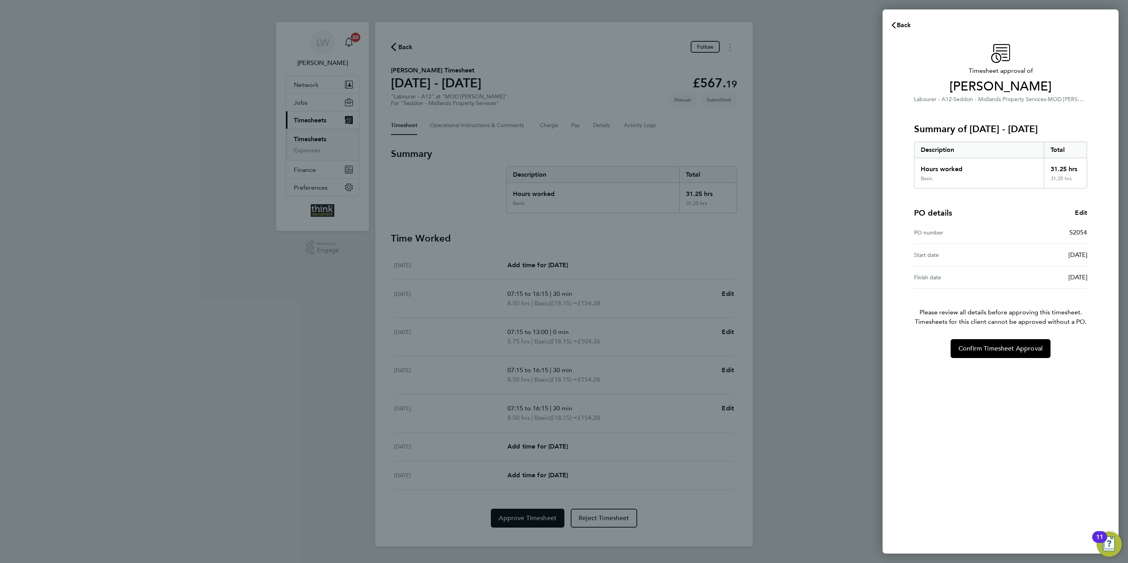
click at [979, 359] on div "Timesheet approval of [PERSON_NAME] Labourer - A12 · Seddon - Midlands Property…" at bounding box center [1001, 294] width 236 height 519
click at [986, 355] on button "Confirm Timesheet Approval" at bounding box center [1001, 348] width 100 height 19
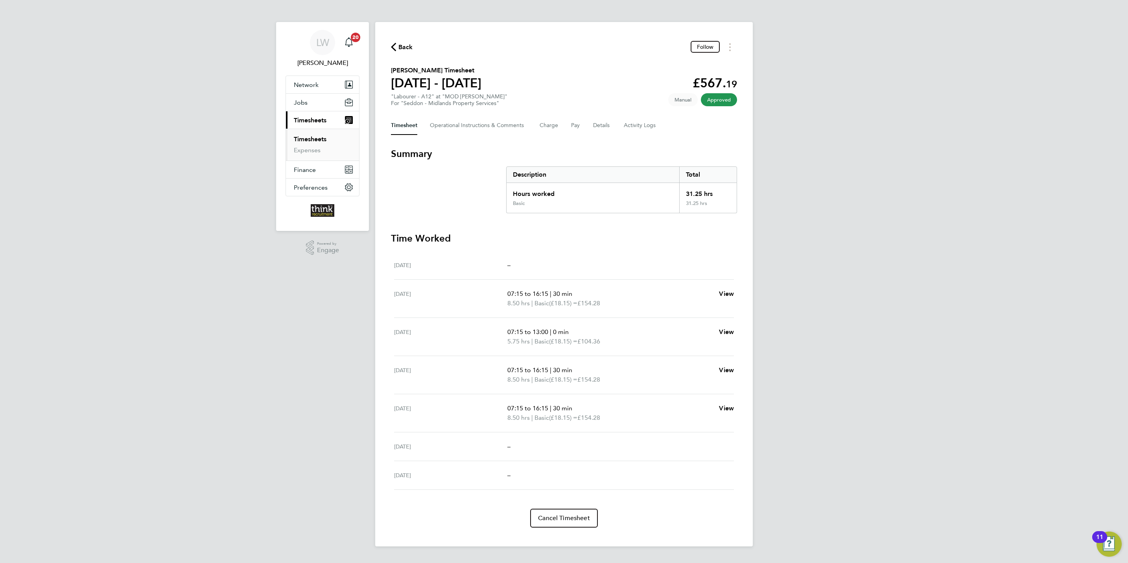
drag, startPoint x: 407, startPoint y: 48, endPoint x: 414, endPoint y: 54, distance: 8.6
click at [407, 49] on span "Back" at bounding box center [406, 46] width 15 height 9
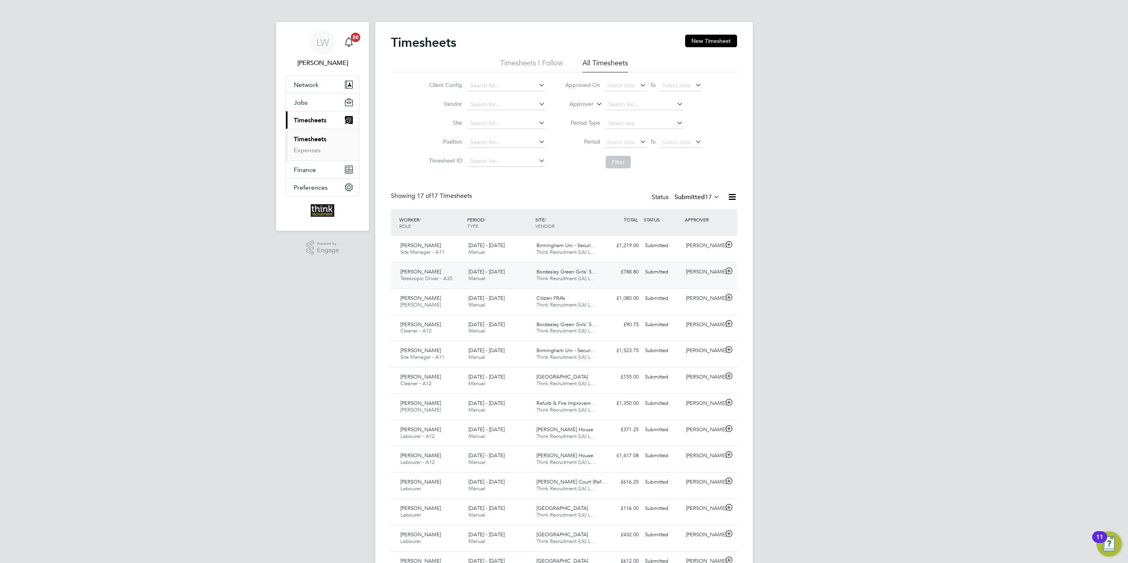
click at [725, 273] on icon at bounding box center [729, 271] width 10 height 6
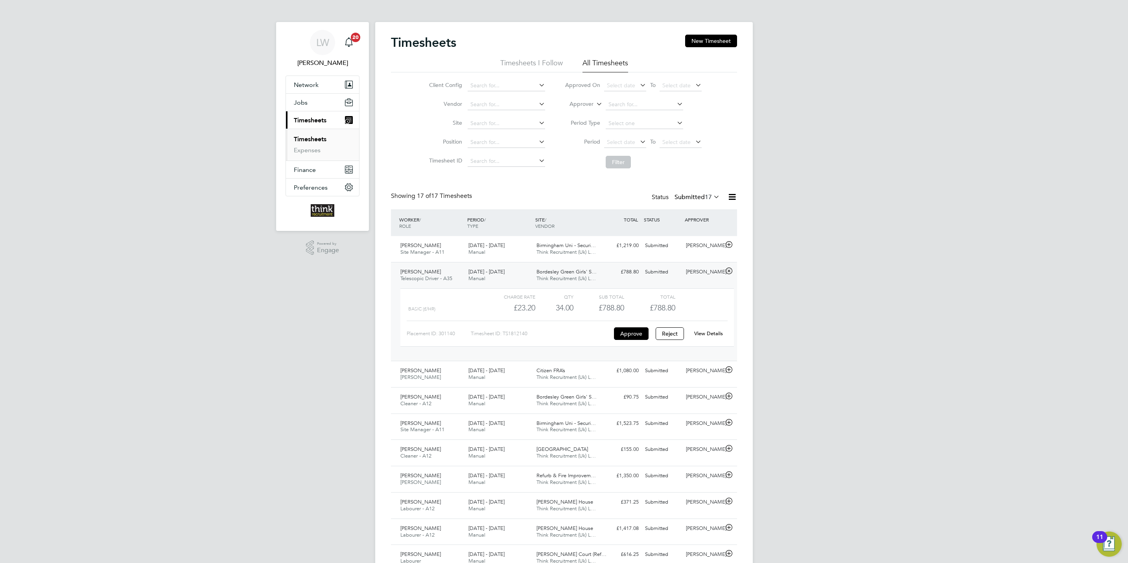
click at [711, 334] on link "View Details" at bounding box center [708, 333] width 29 height 7
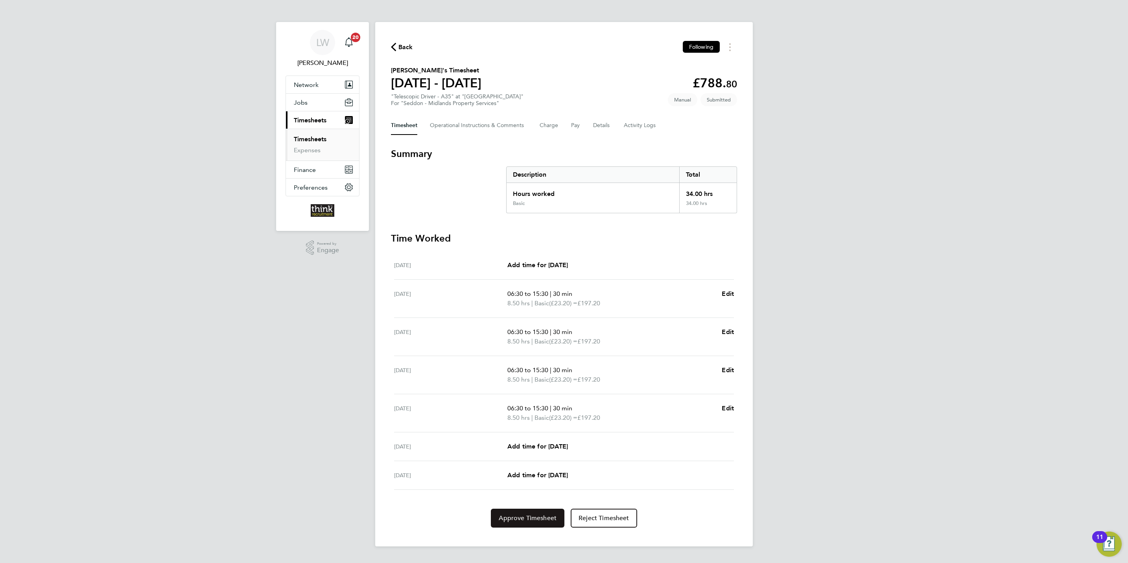
click at [519, 521] on span "Approve Timesheet" at bounding box center [528, 518] width 58 height 8
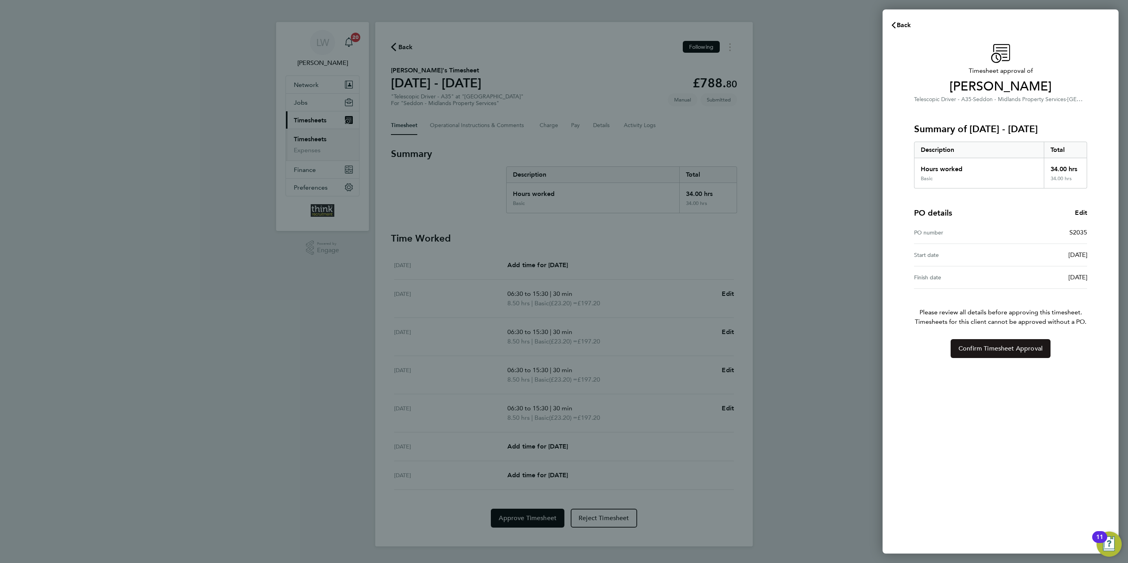
click at [975, 354] on button "Confirm Timesheet Approval" at bounding box center [1001, 348] width 100 height 19
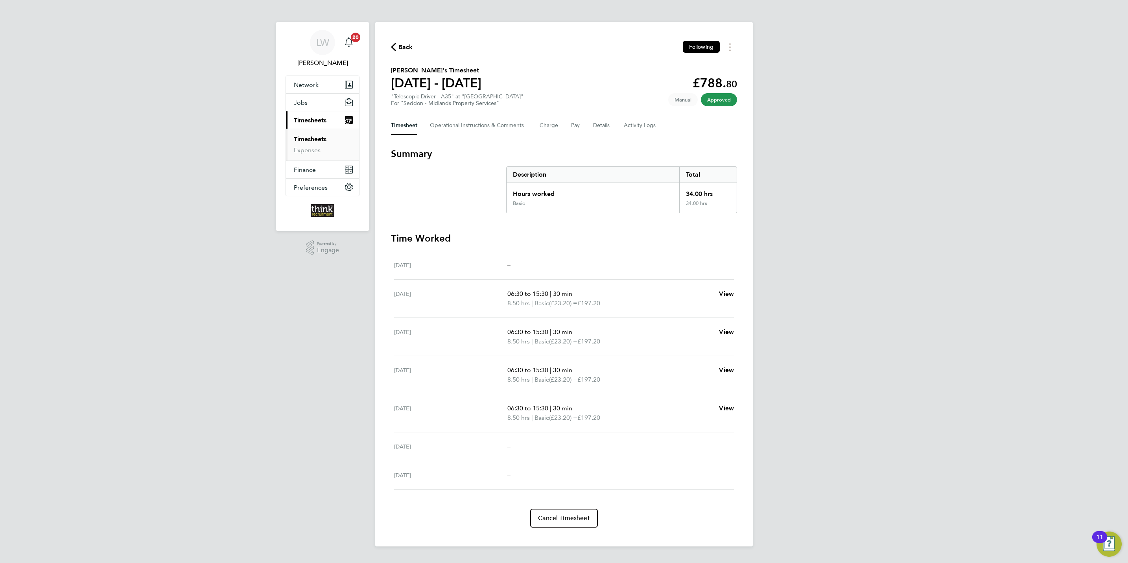
click at [406, 51] on span "Back" at bounding box center [406, 46] width 15 height 9
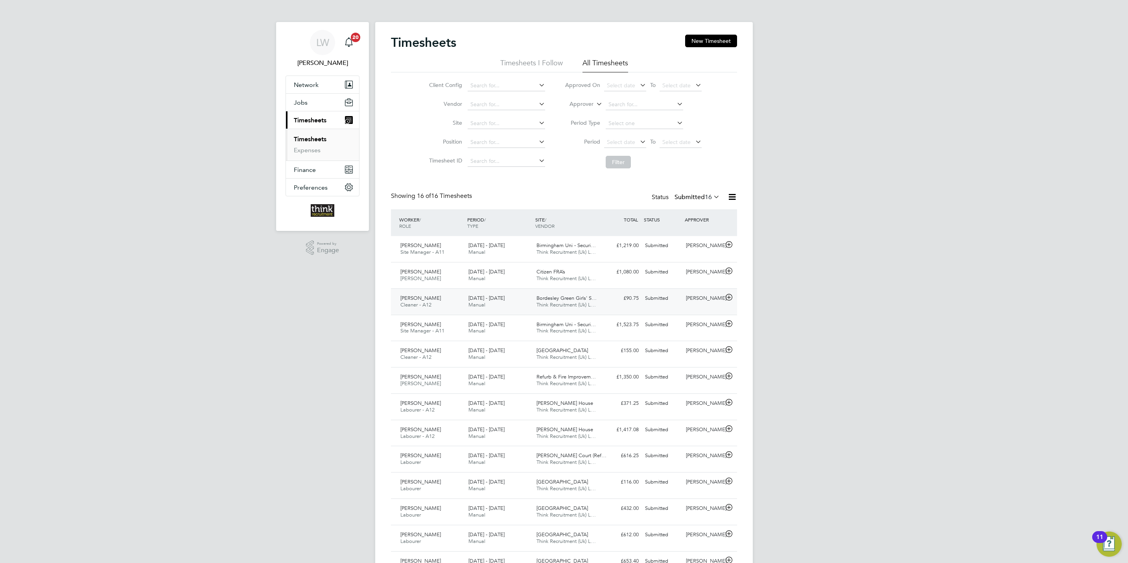
click at [730, 295] on icon at bounding box center [729, 297] width 10 height 6
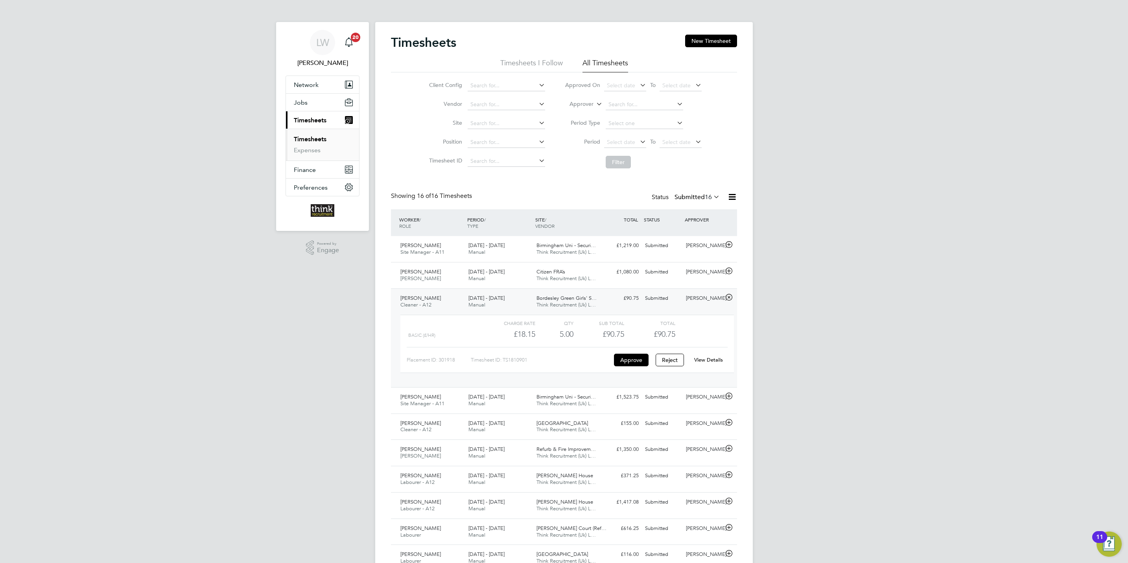
click at [703, 362] on link "View Details" at bounding box center [708, 359] width 29 height 7
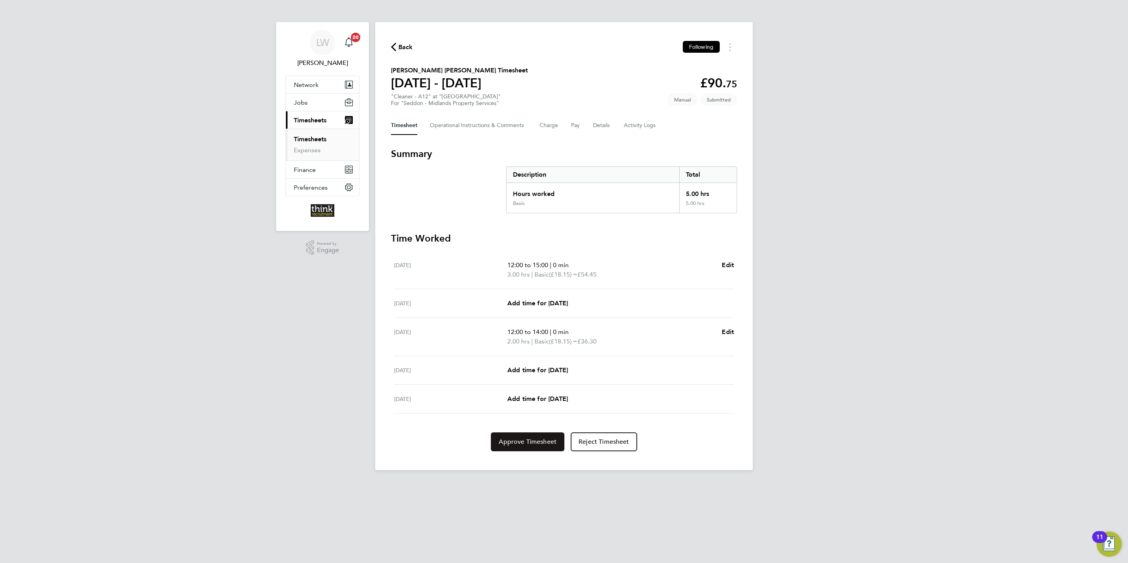
click at [548, 439] on span "Approve Timesheet" at bounding box center [528, 442] width 58 height 8
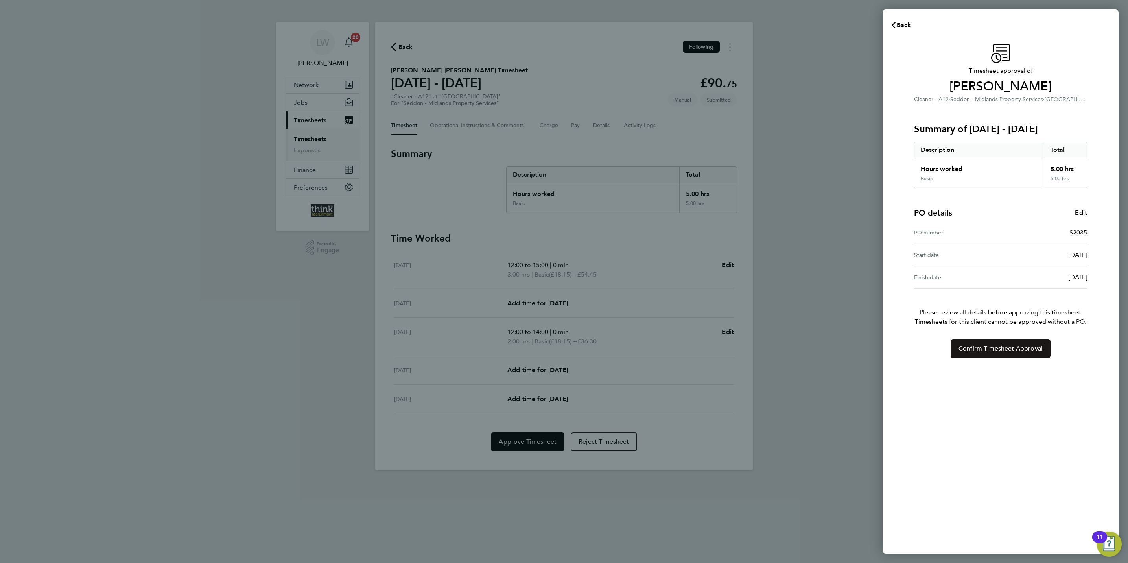
click at [987, 357] on button "Confirm Timesheet Approval" at bounding box center [1001, 348] width 100 height 19
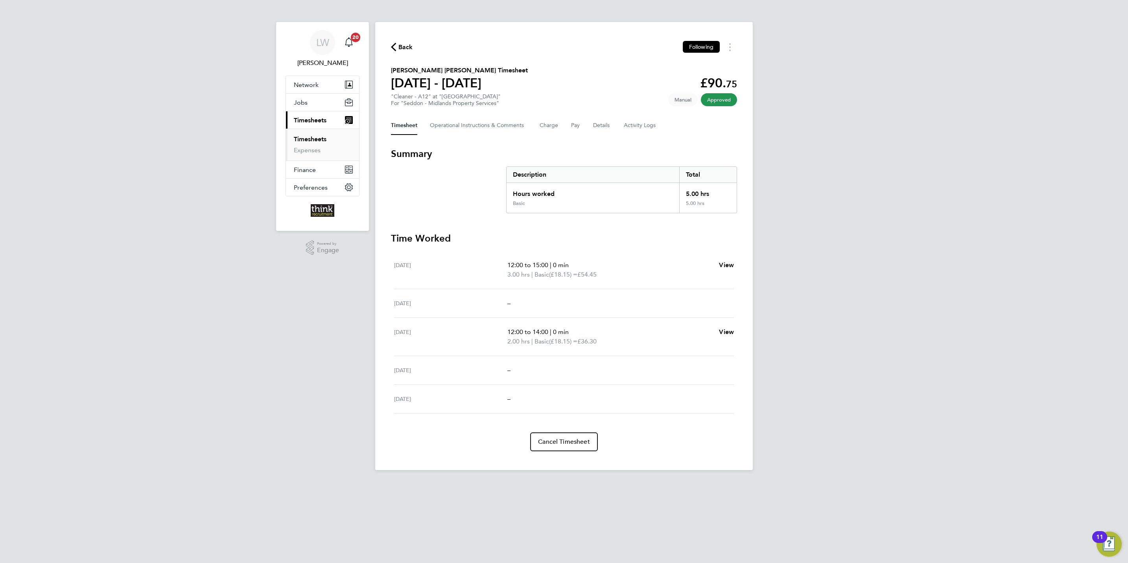
click at [403, 48] on span "Back" at bounding box center [406, 46] width 15 height 9
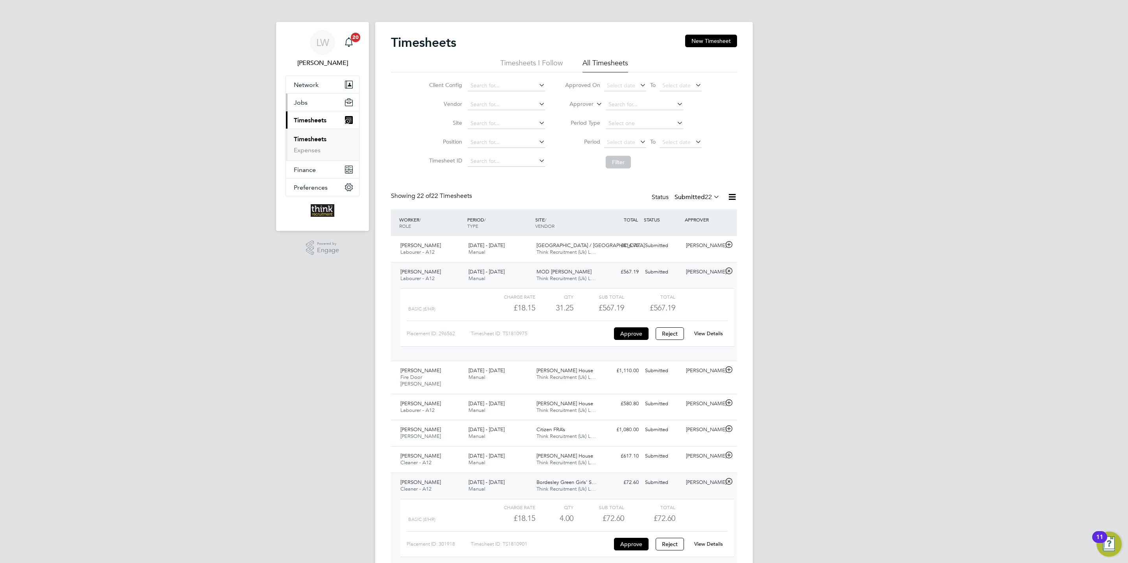
click at [300, 103] on span "Jobs" at bounding box center [301, 102] width 14 height 7
drag, startPoint x: 309, startPoint y: 147, endPoint x: 320, endPoint y: 146, distance: 10.6
click at [311, 147] on link "Placements" at bounding box center [310, 143] width 33 height 7
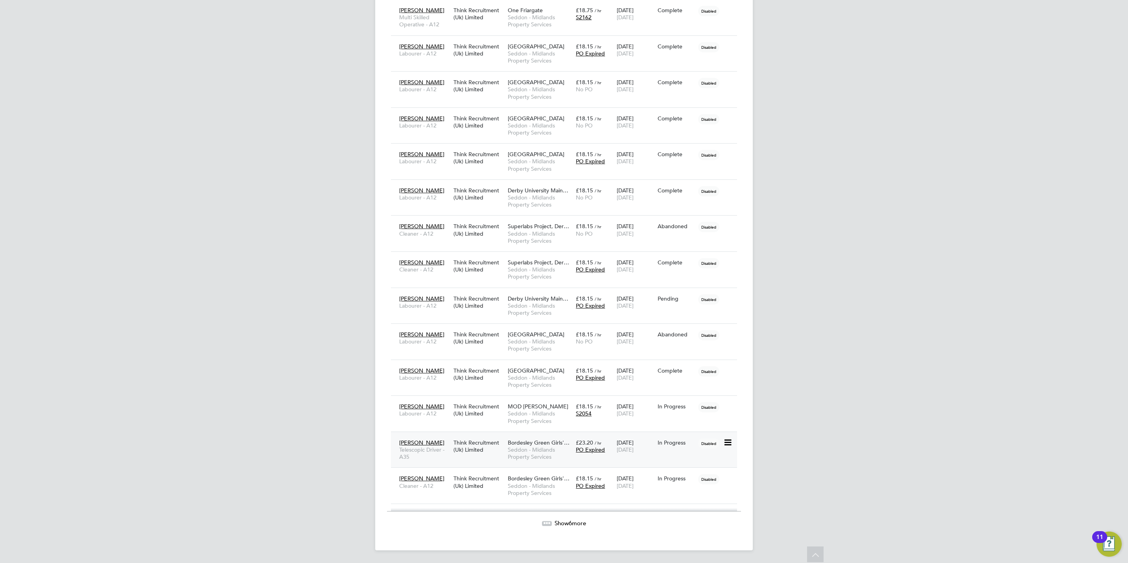
click at [539, 441] on span "Bordesley Green Girls'…" at bounding box center [539, 442] width 62 height 7
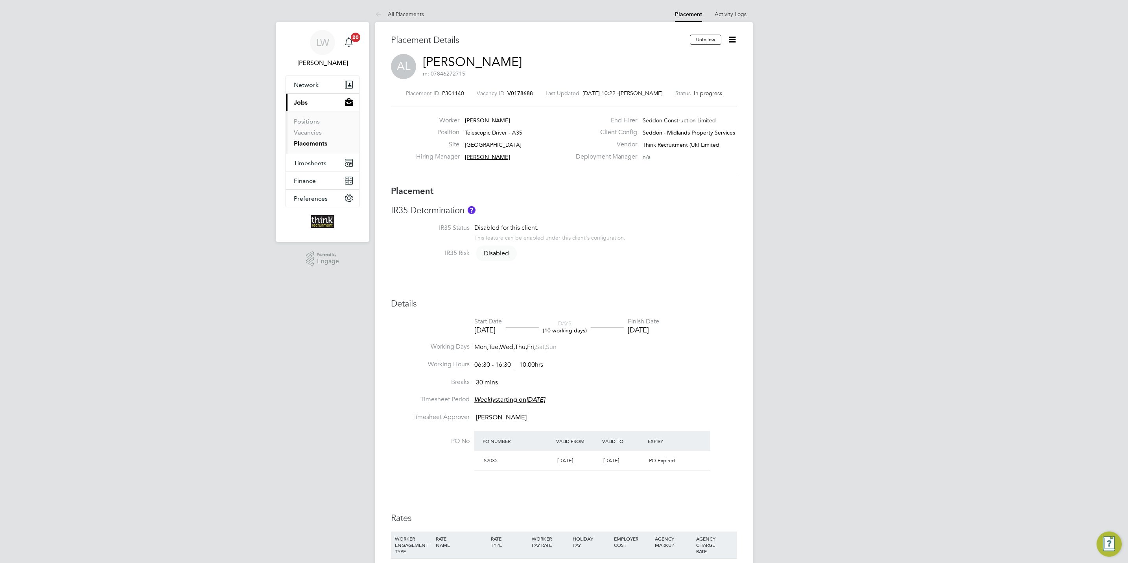
drag, startPoint x: 729, startPoint y: 41, endPoint x: 729, endPoint y: 46, distance: 6.0
click at [729, 42] on icon at bounding box center [732, 40] width 10 height 10
drag, startPoint x: 719, startPoint y: 57, endPoint x: 719, endPoint y: 63, distance: 5.5
click at [719, 58] on li "Edit Placement e" at bounding box center [707, 58] width 58 height 11
type input "[PERSON_NAME]"
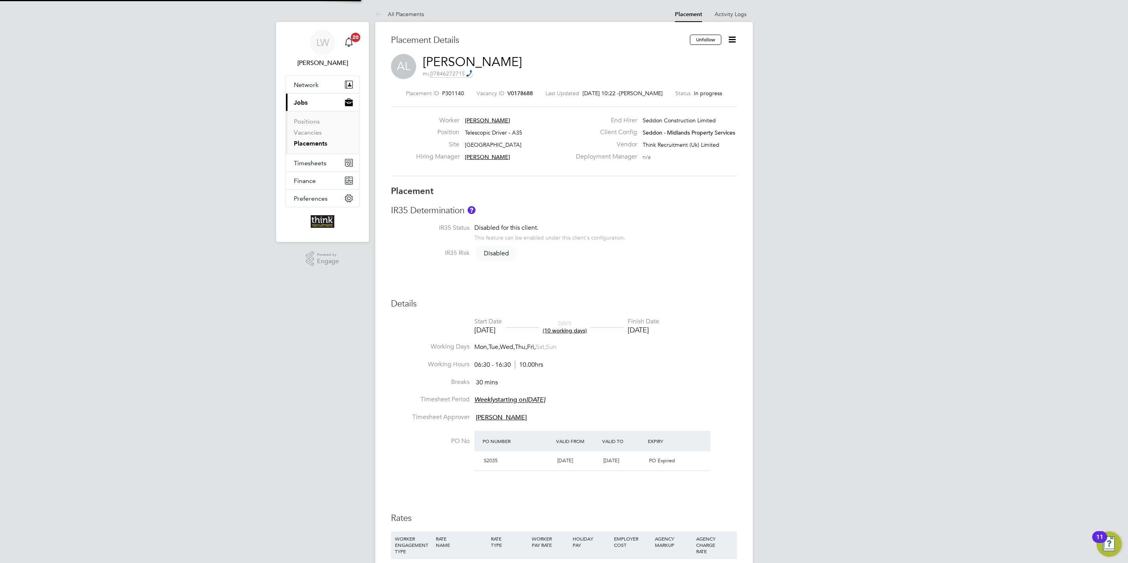
type input "[PERSON_NAME]"
type input "[DATE]"
type input "31 Aug 2025"
type input "06:30"
type input "16:30"
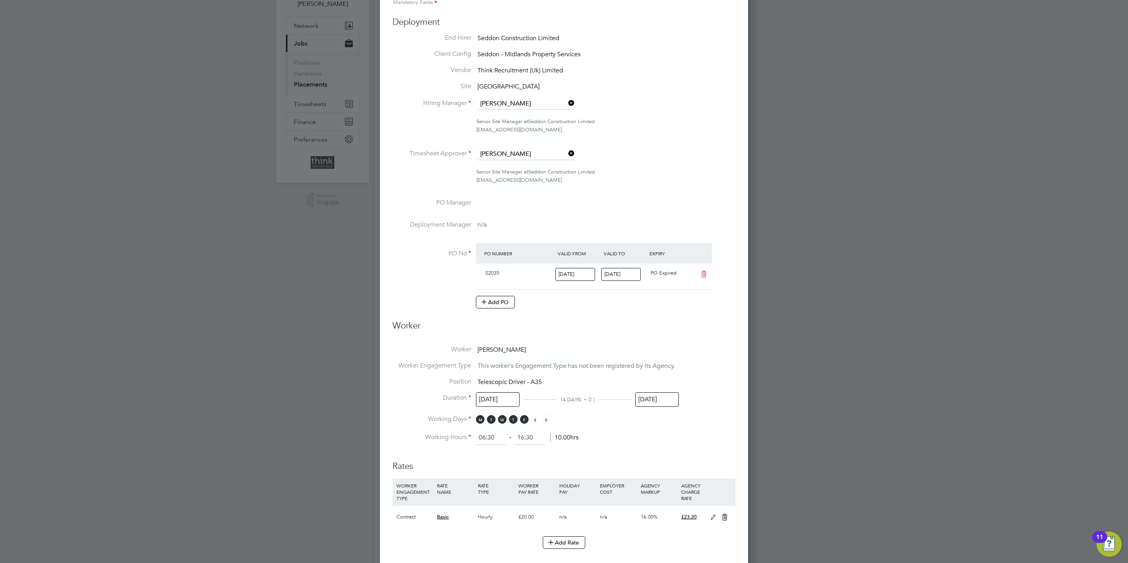
click at [655, 398] on input "31 Aug 2025" at bounding box center [657, 399] width 44 height 15
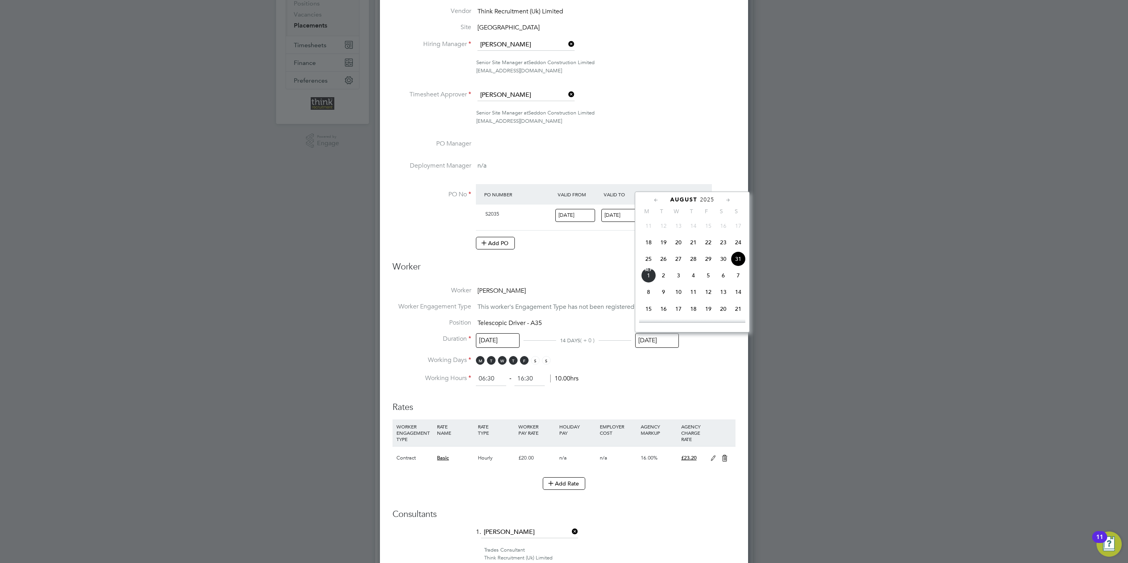
drag, startPoint x: 729, startPoint y: 198, endPoint x: 737, endPoint y: 217, distance: 20.2
click at [730, 198] on icon at bounding box center [728, 200] width 7 height 9
click at [739, 281] on span "28" at bounding box center [738, 274] width 15 height 15
type input "[DATE]"
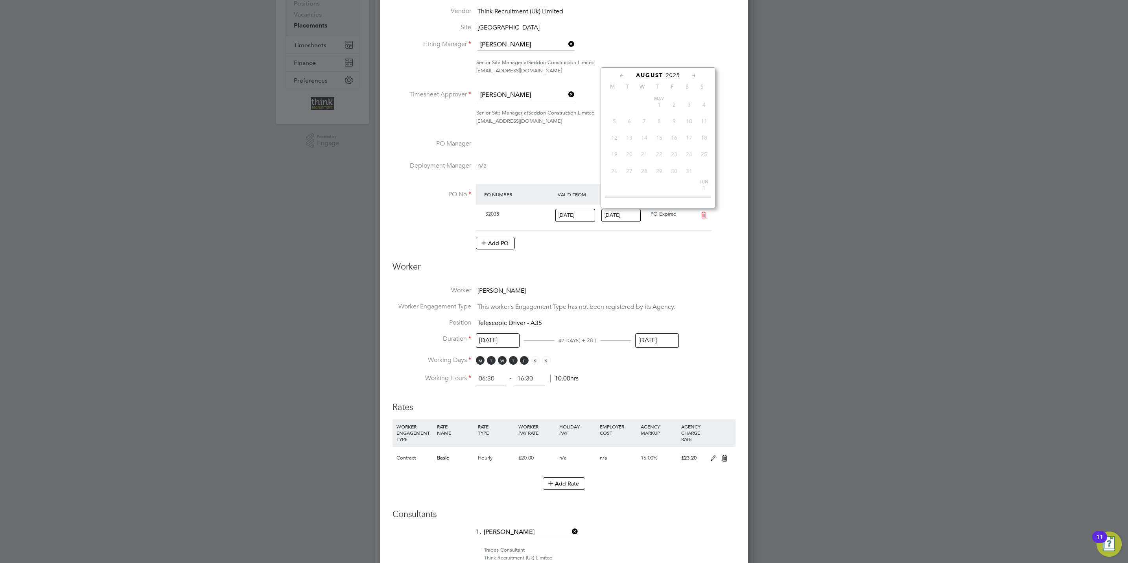
drag, startPoint x: 627, startPoint y: 215, endPoint x: 643, endPoint y: 214, distance: 16.2
click at [628, 215] on input "31 Aug 2025" at bounding box center [622, 215] width 40 height 13
click at [692, 77] on icon at bounding box center [694, 76] width 7 height 9
click at [701, 156] on span "28" at bounding box center [704, 149] width 15 height 15
type input "[DATE]"
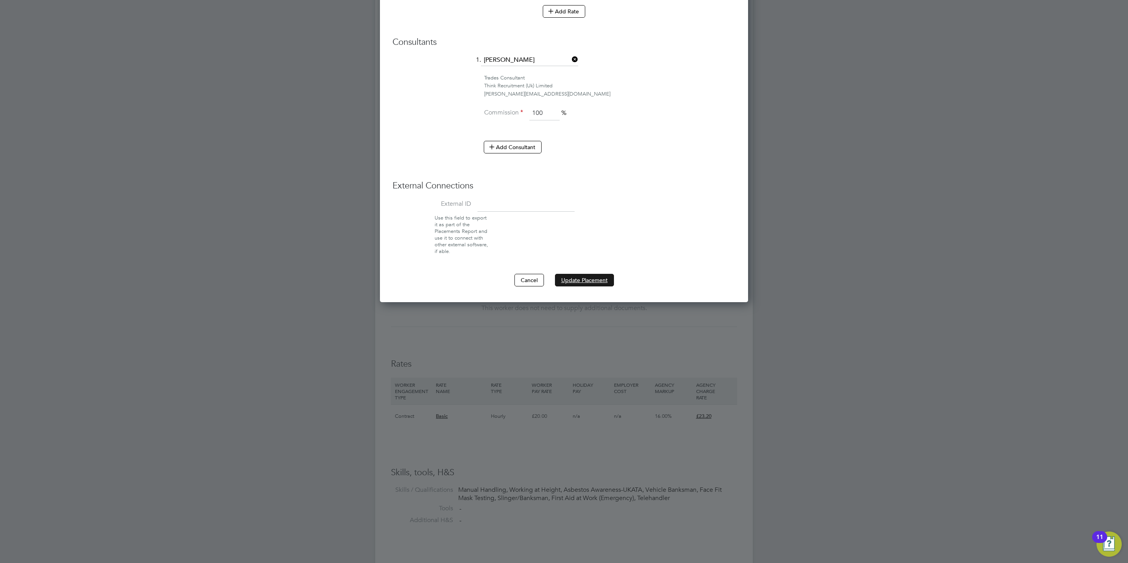
drag, startPoint x: 597, startPoint y: 286, endPoint x: 624, endPoint y: 284, distance: 27.2
click at [597, 285] on button "Update Placement" at bounding box center [584, 280] width 59 height 13
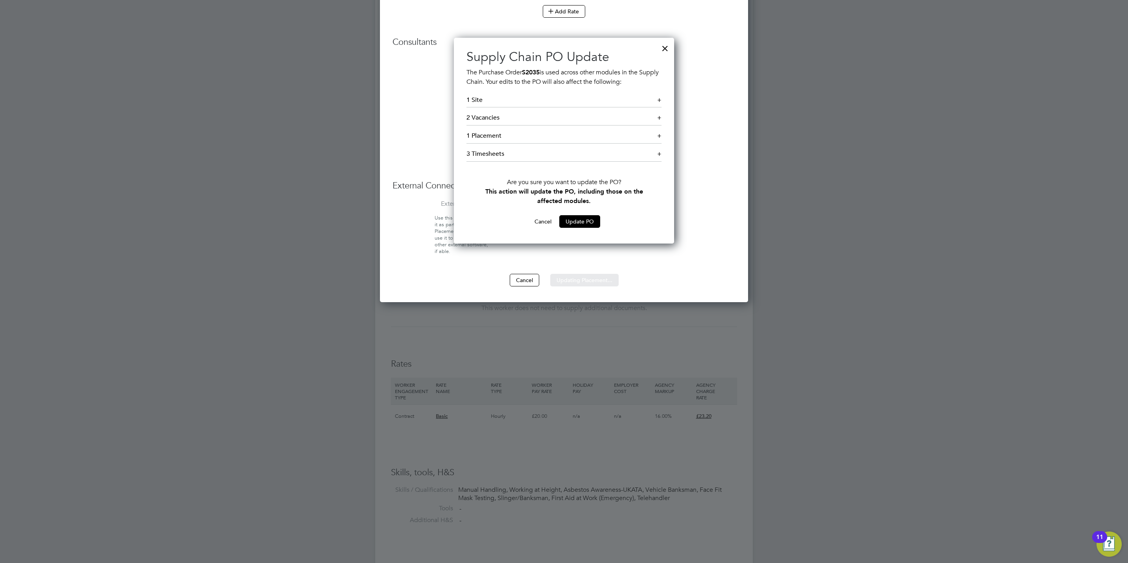
drag, startPoint x: 579, startPoint y: 223, endPoint x: 585, endPoint y: 220, distance: 6.7
click at [579, 222] on div "Sorry, we are having problems connecting to our services." at bounding box center [564, 59] width 378 height 1286
click at [578, 222] on button "Update PO" at bounding box center [579, 221] width 41 height 13
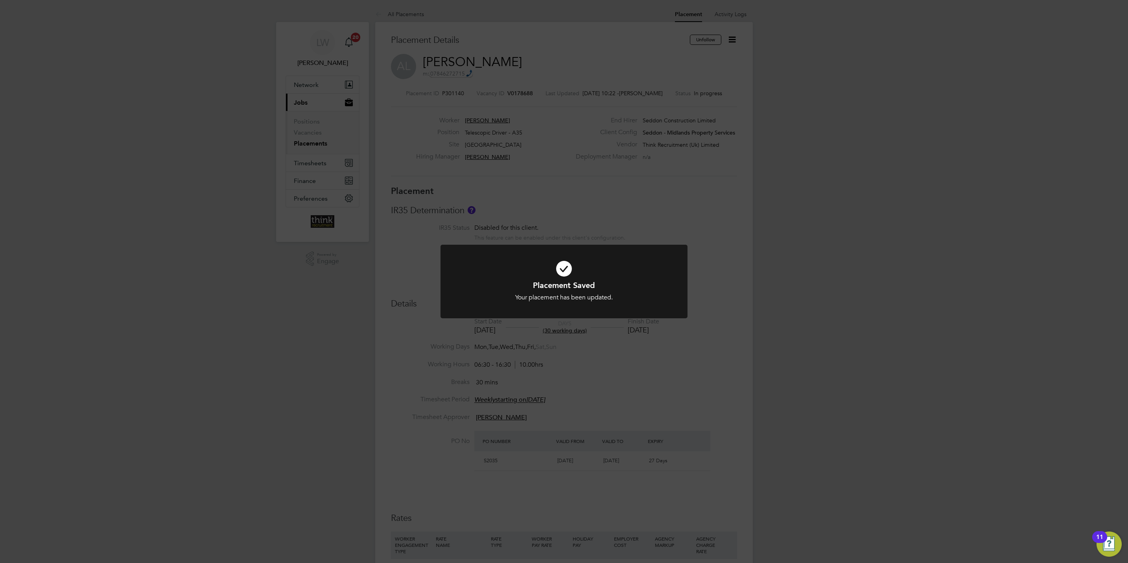
click at [401, 17] on div "Placement Saved Your placement has been updated. Cancel Okay" at bounding box center [564, 281] width 1128 height 563
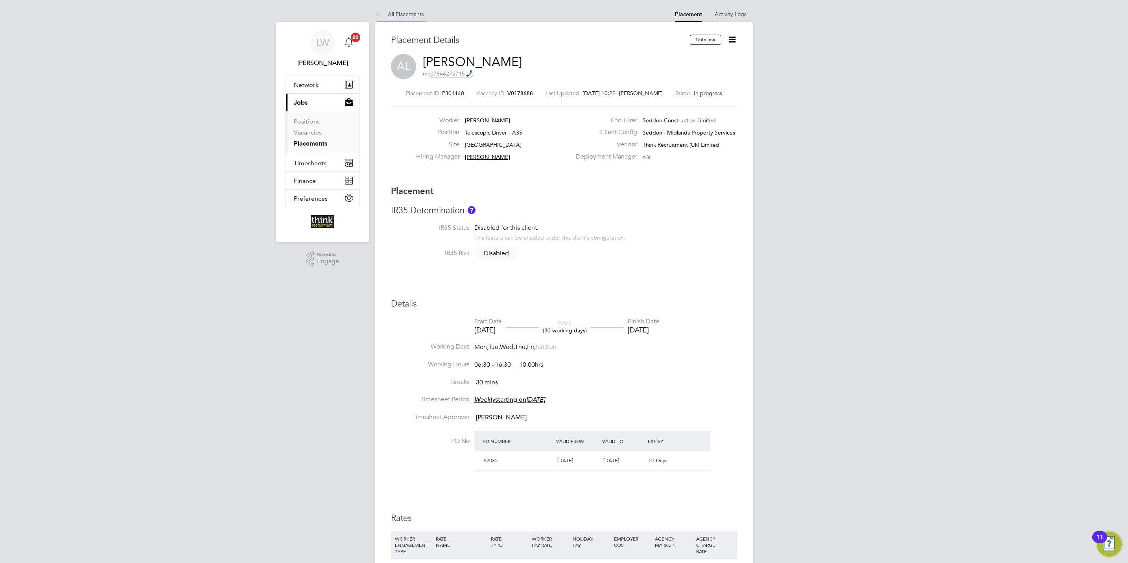
click at [408, 17] on link "All Placements" at bounding box center [399, 14] width 49 height 7
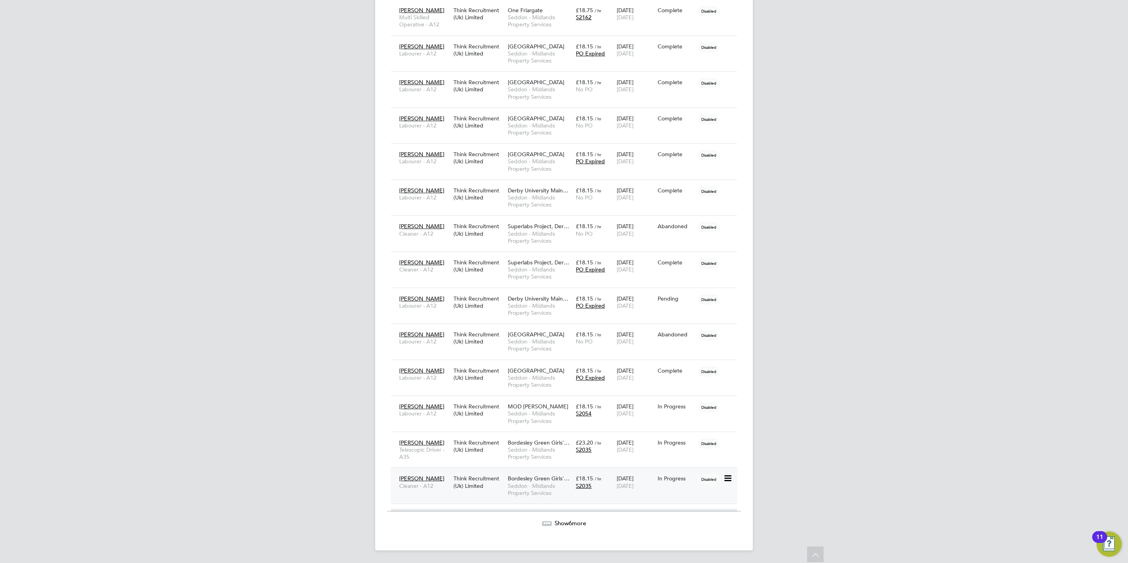
click at [534, 476] on span "Bordesley Green Girls'…" at bounding box center [539, 478] width 62 height 7
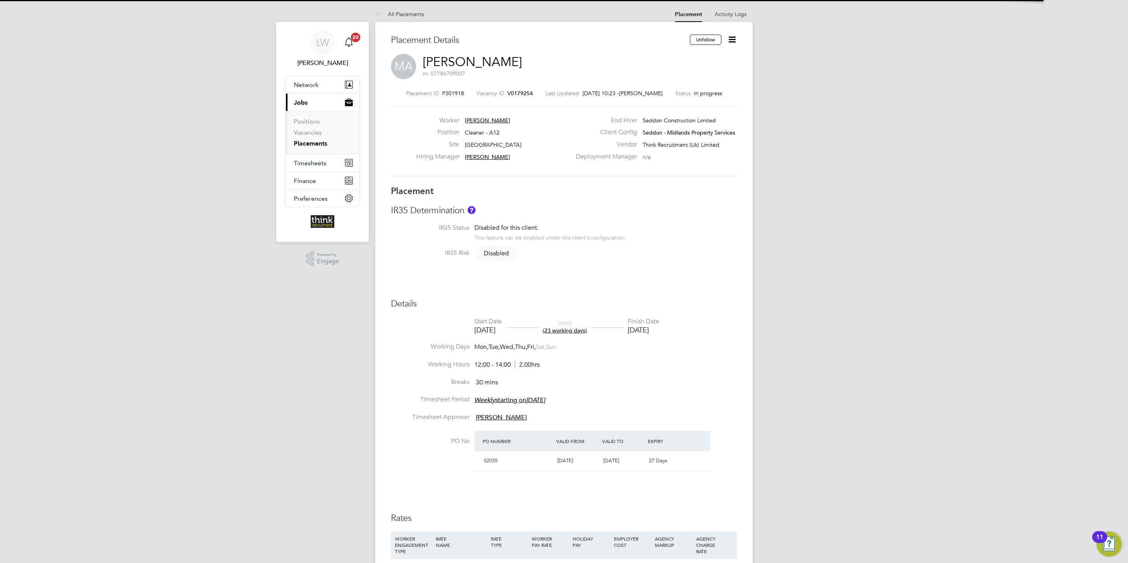
click at [731, 39] on icon at bounding box center [732, 40] width 10 height 10
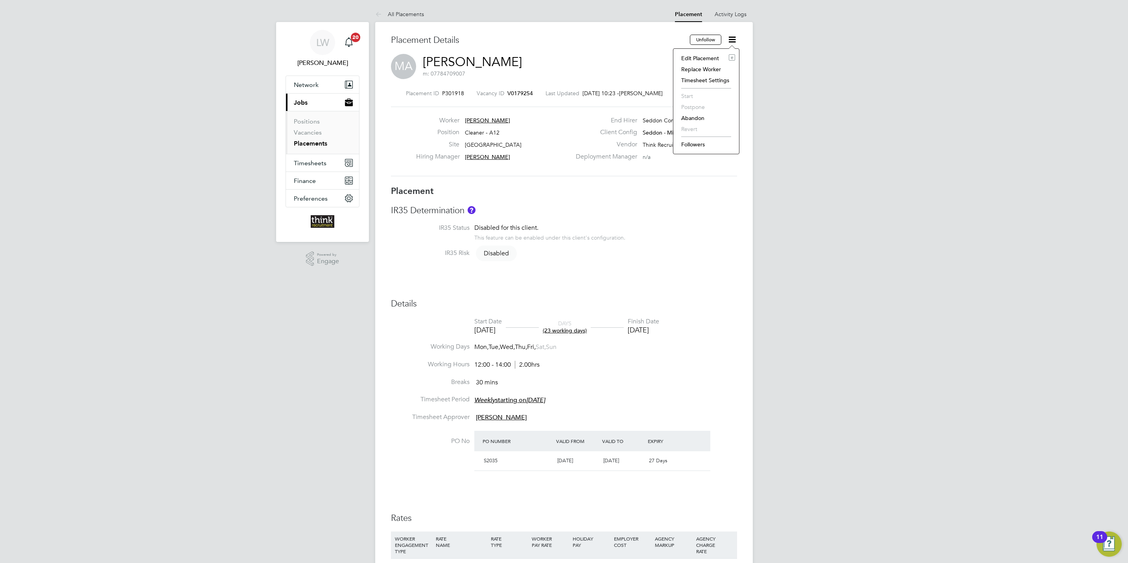
click at [710, 61] on li "Edit Placement e" at bounding box center [707, 58] width 58 height 11
type input "[PERSON_NAME]"
type input "[DATE]"
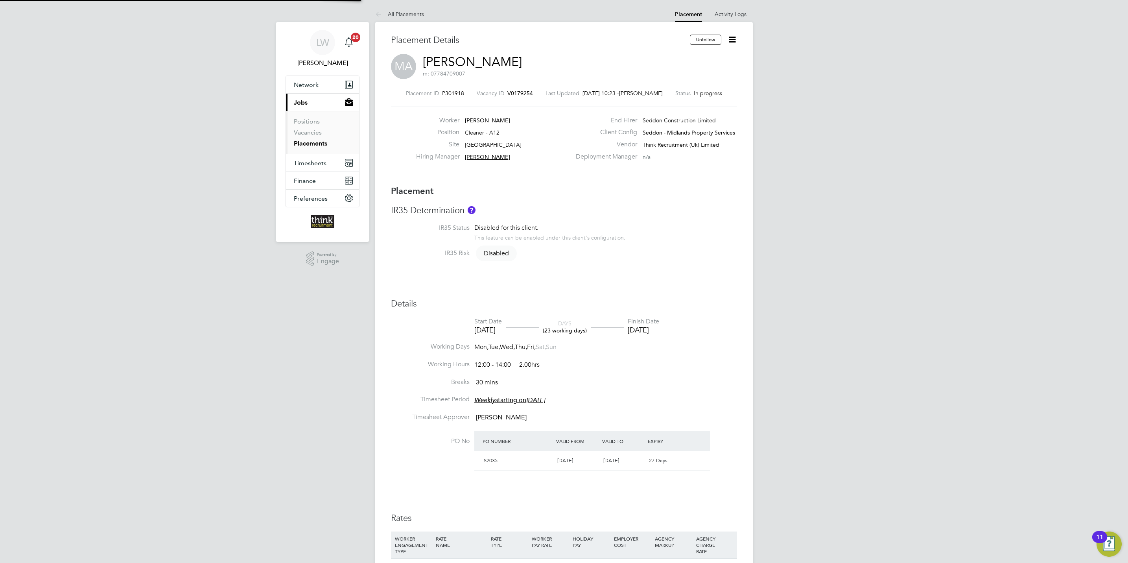
type input "12:00"
type input "14:00"
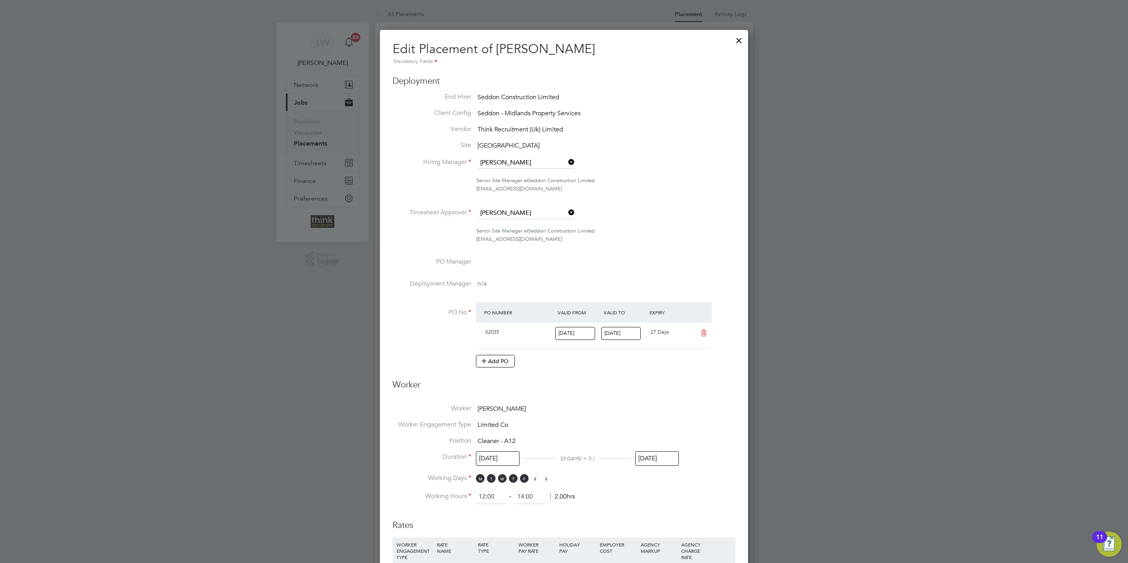
click at [739, 39] on div at bounding box center [739, 38] width 14 height 14
